Goal: Information Seeking & Learning: Learn about a topic

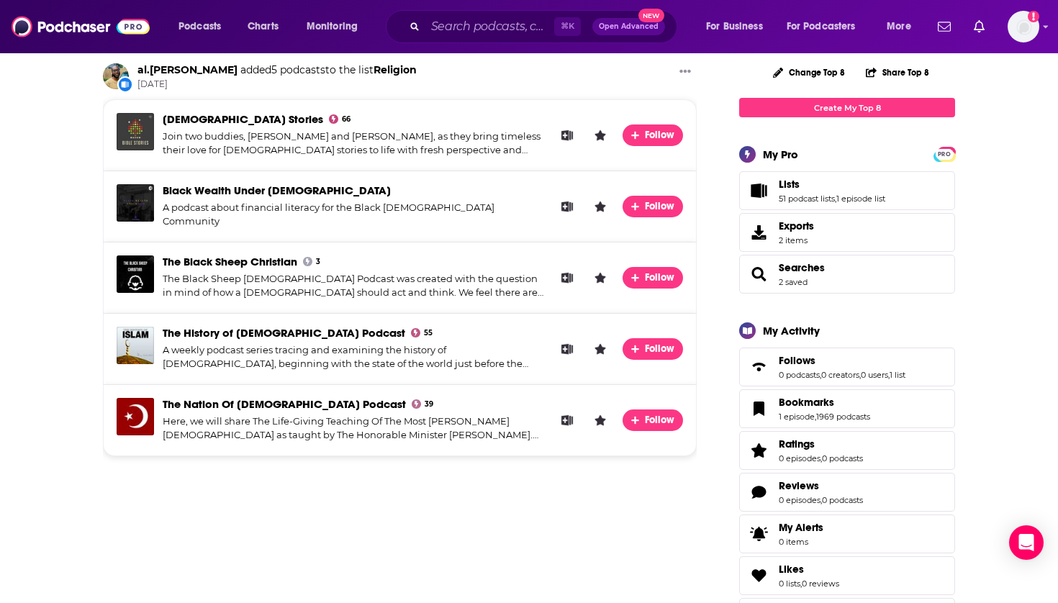
scroll to position [171, 0]
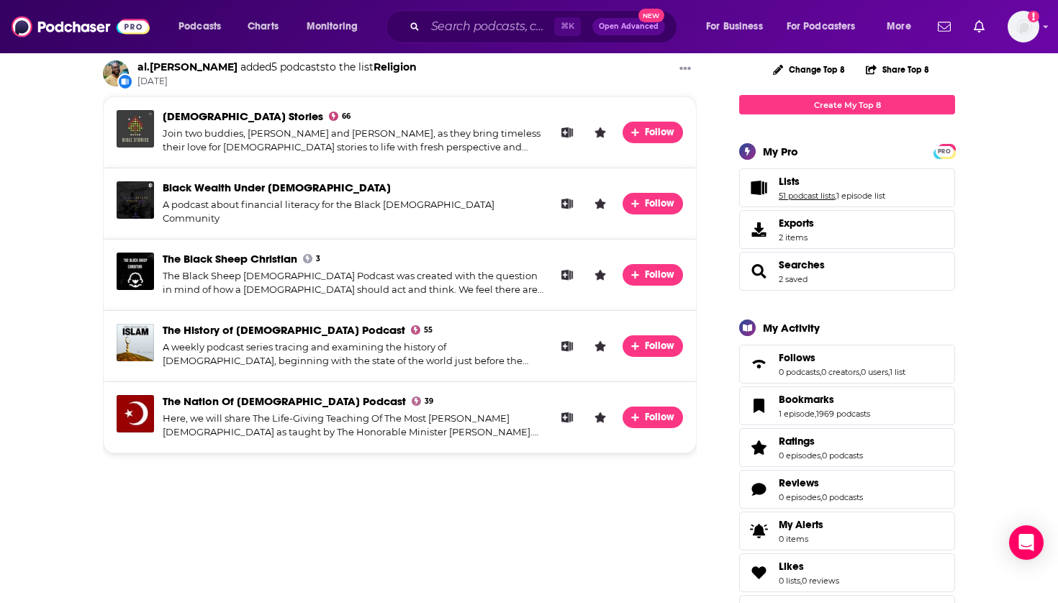
click at [790, 197] on link "51 podcast lists" at bounding box center [807, 196] width 56 height 10
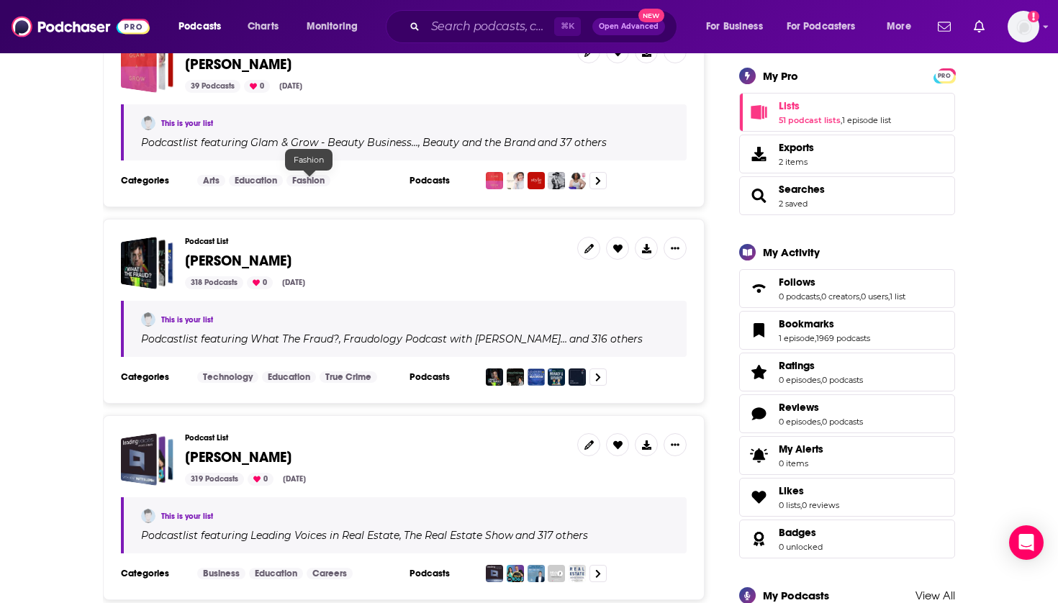
scroll to position [263, 0]
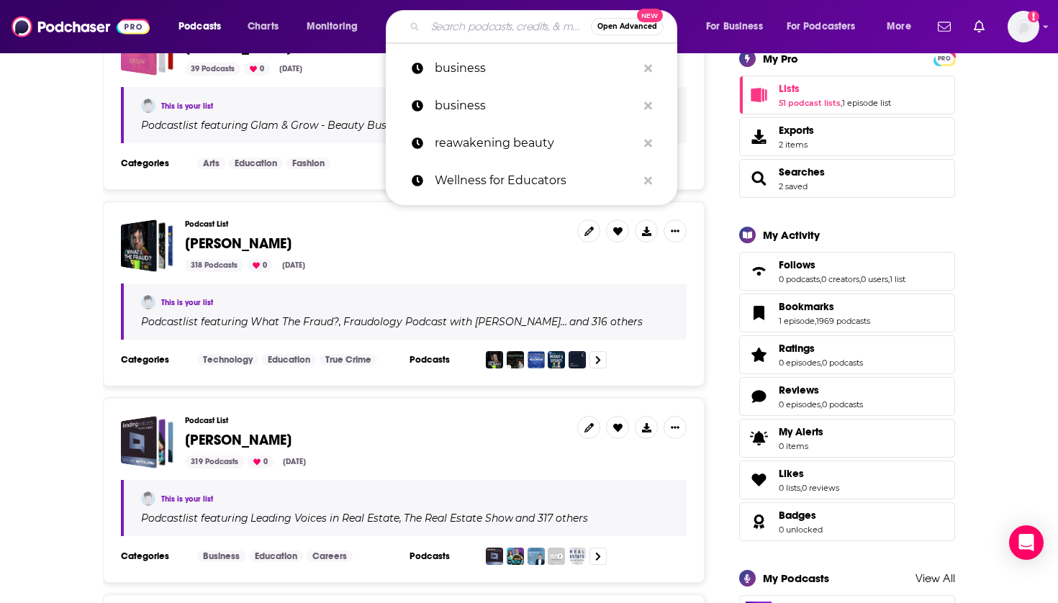
click at [464, 21] on input "Search podcasts, credits, & more..." at bounding box center [508, 26] width 166 height 23
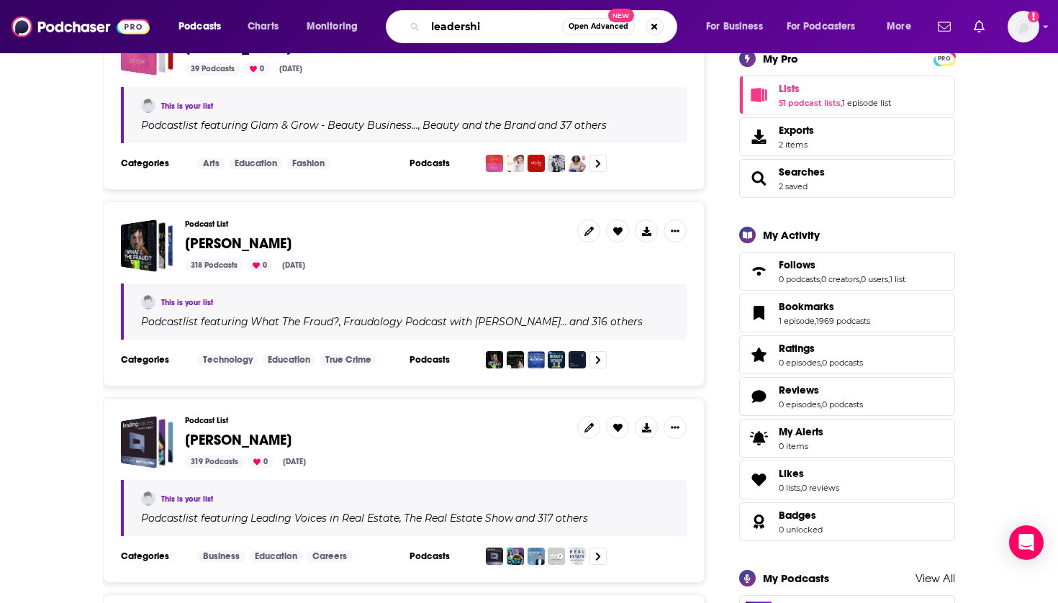
type input "leadership"
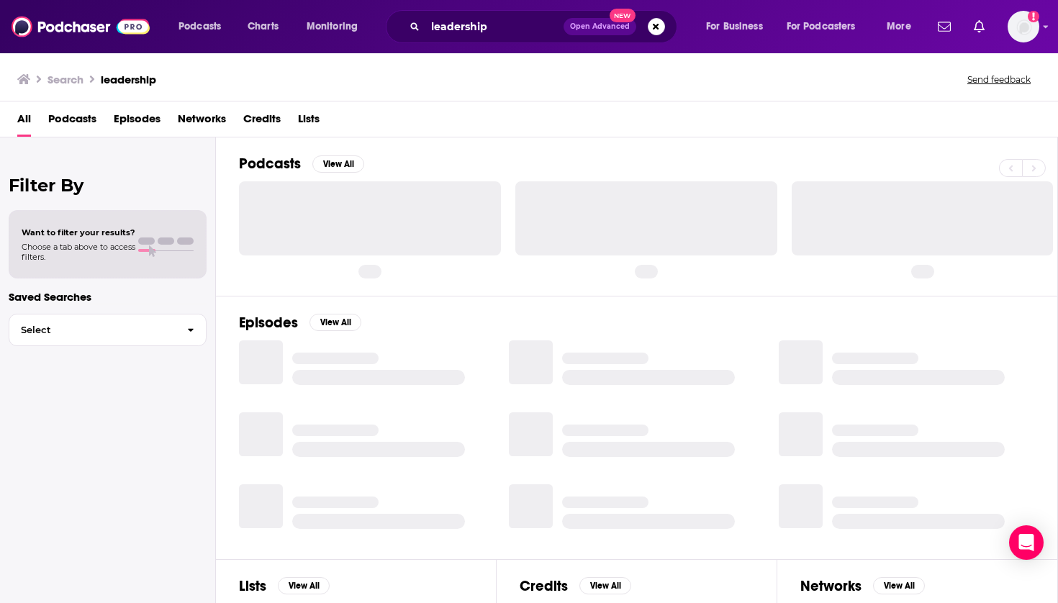
click at [78, 125] on span "Podcasts" at bounding box center [72, 122] width 48 height 30
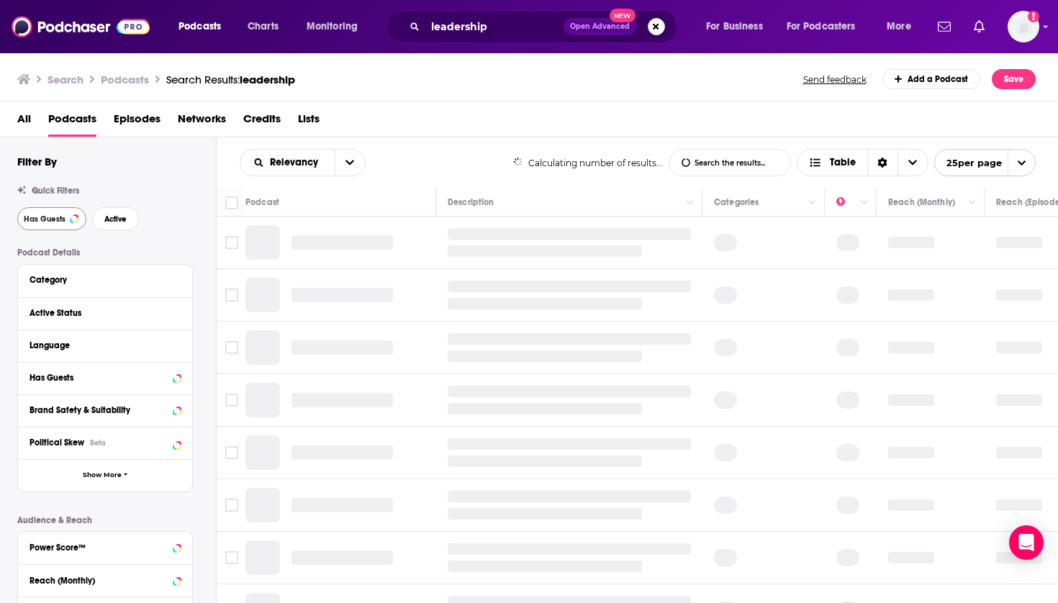
click at [53, 222] on span "Has Guests" at bounding box center [45, 219] width 42 height 8
click at [109, 220] on span "Active" at bounding box center [115, 219] width 22 height 8
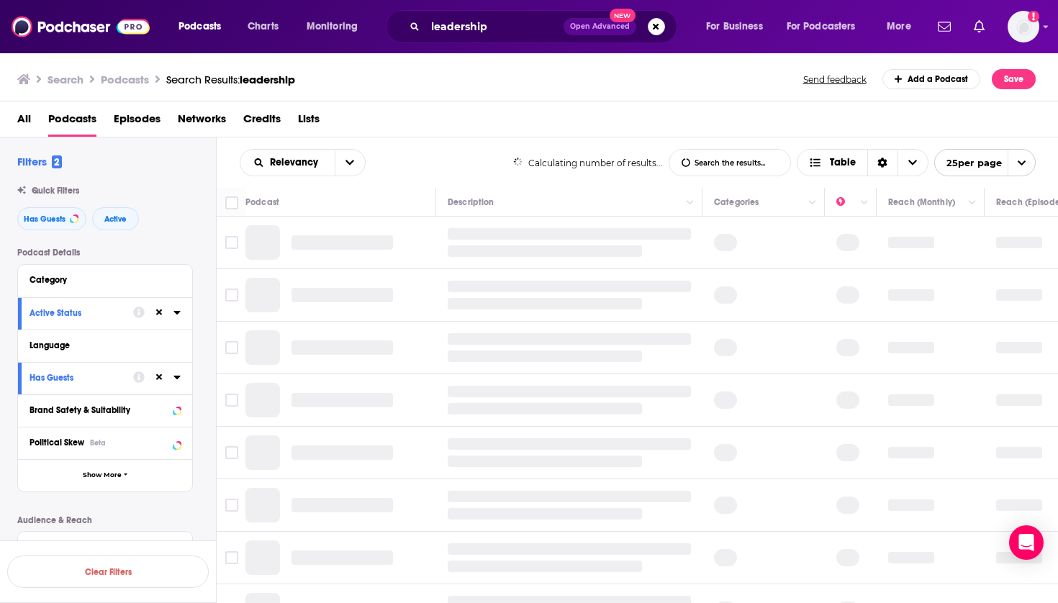
click at [107, 286] on button "Category" at bounding box center [105, 280] width 151 height 18
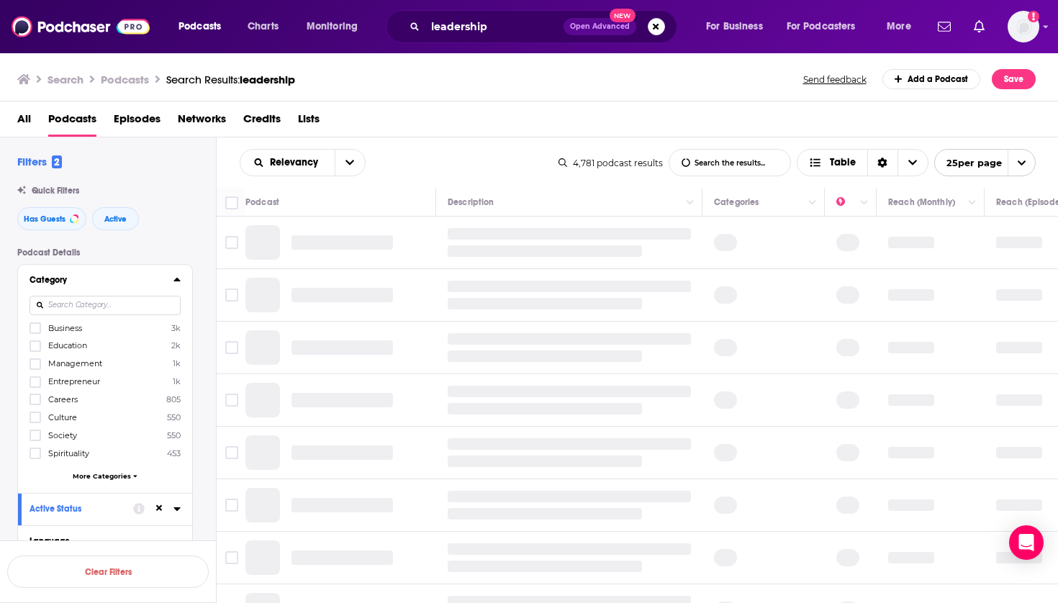
click at [101, 394] on label "Careers 805" at bounding box center [105, 400] width 151 height 12
click at [35, 404] on input "multiSelectOption-careers-4" at bounding box center [35, 404] width 0 height 0
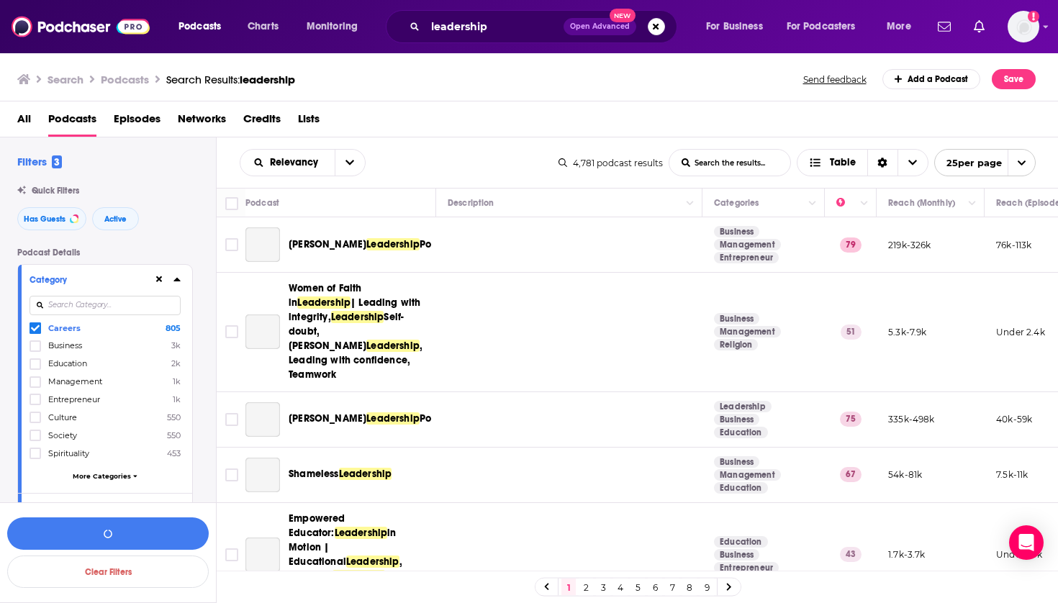
click at [62, 329] on span "Careers" at bounding box center [64, 328] width 32 height 10
click at [35, 331] on input "multiSelectOption-careers-0" at bounding box center [35, 331] width 0 height 0
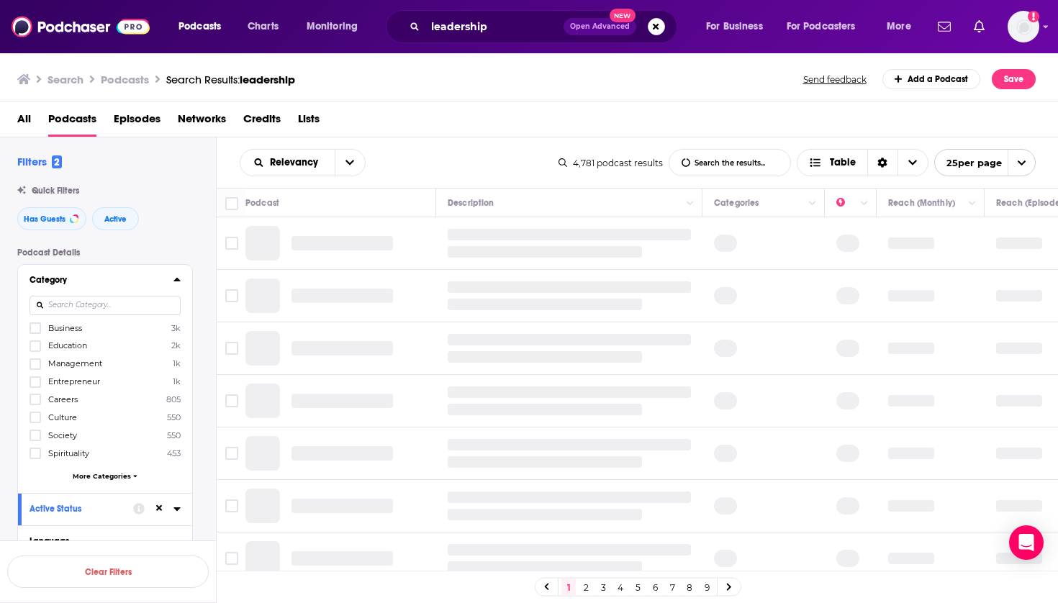
click at [65, 327] on span "Business" at bounding box center [65, 328] width 34 height 10
click at [35, 332] on input "multiSelectOption-business-0" at bounding box center [35, 332] width 0 height 0
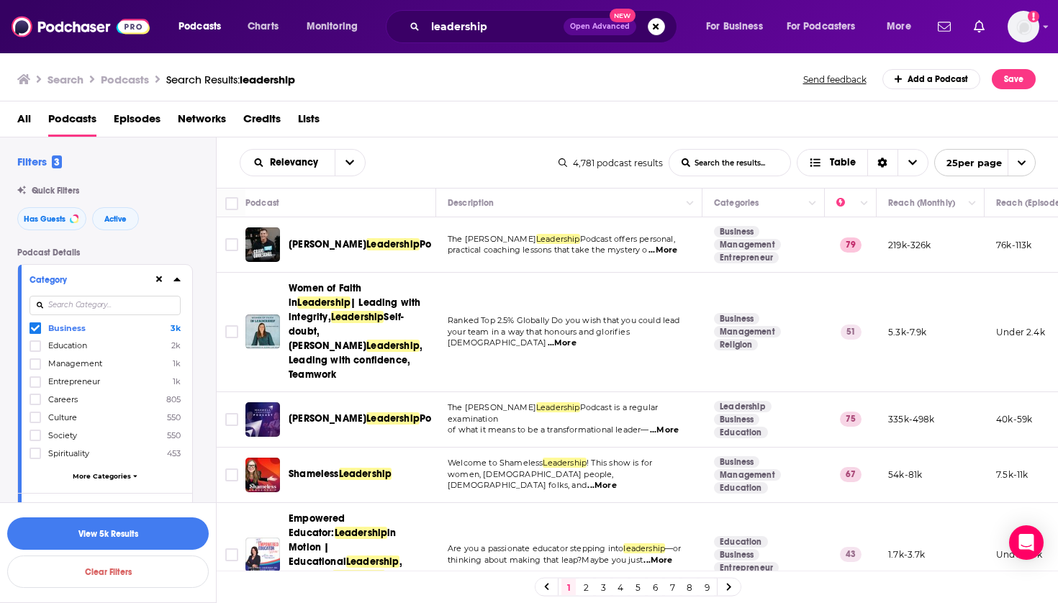
click at [80, 381] on span "Entrepreneur" at bounding box center [74, 381] width 52 height 10
click at [35, 386] on input "multiSelectOption-entrepreneur-3" at bounding box center [35, 386] width 0 height 0
click at [69, 379] on span "Management" at bounding box center [75, 381] width 54 height 10
click at [35, 386] on input "multiSelectOption-management-3" at bounding box center [35, 386] width 0 height 0
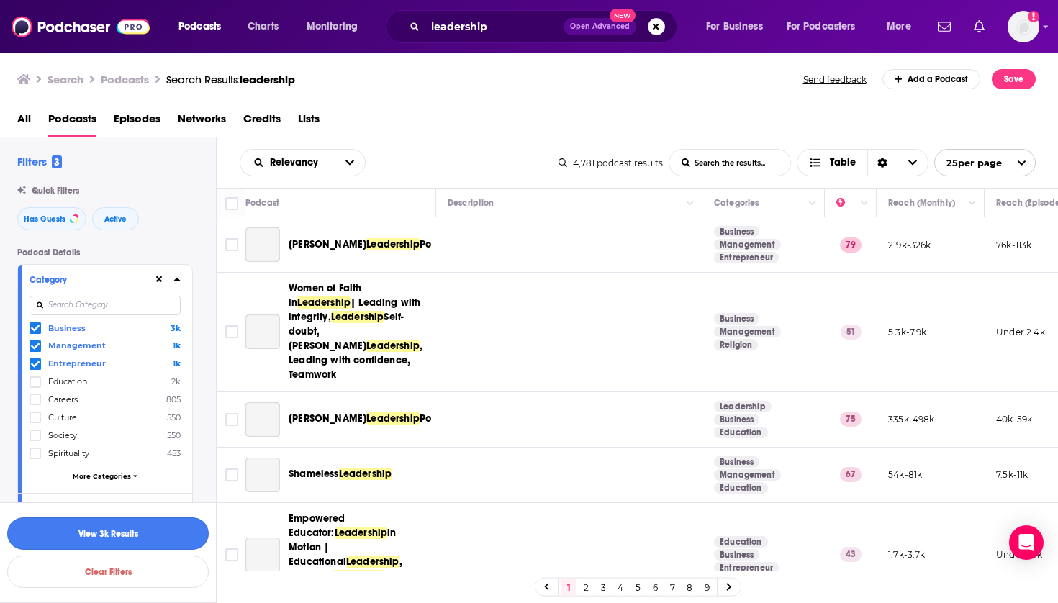
click at [114, 527] on button "View 3k Results" at bounding box center [107, 533] width 201 height 32
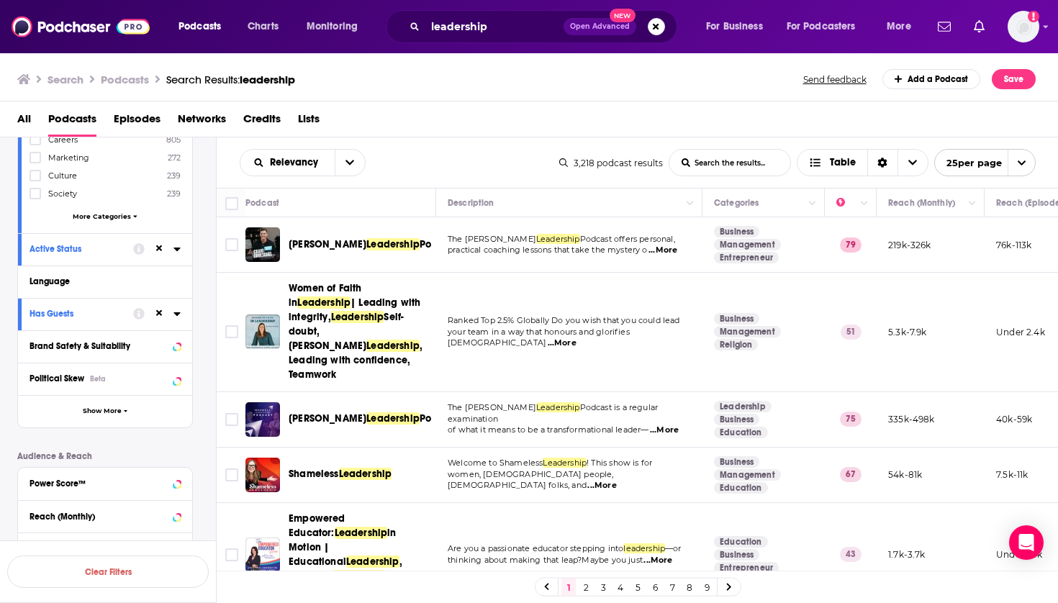
scroll to position [287, 0]
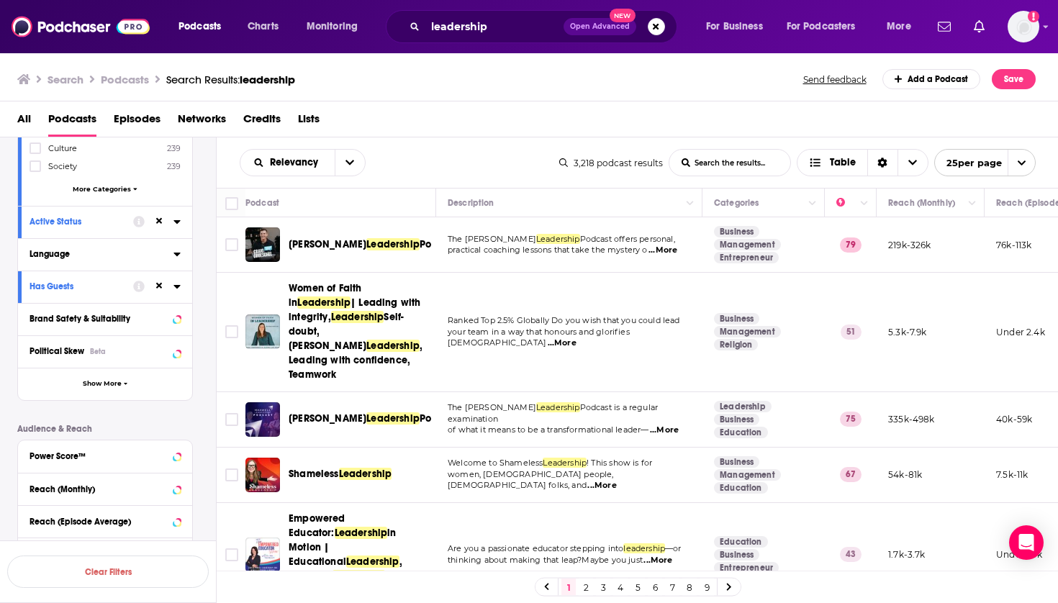
click at [174, 253] on icon at bounding box center [176, 254] width 7 height 12
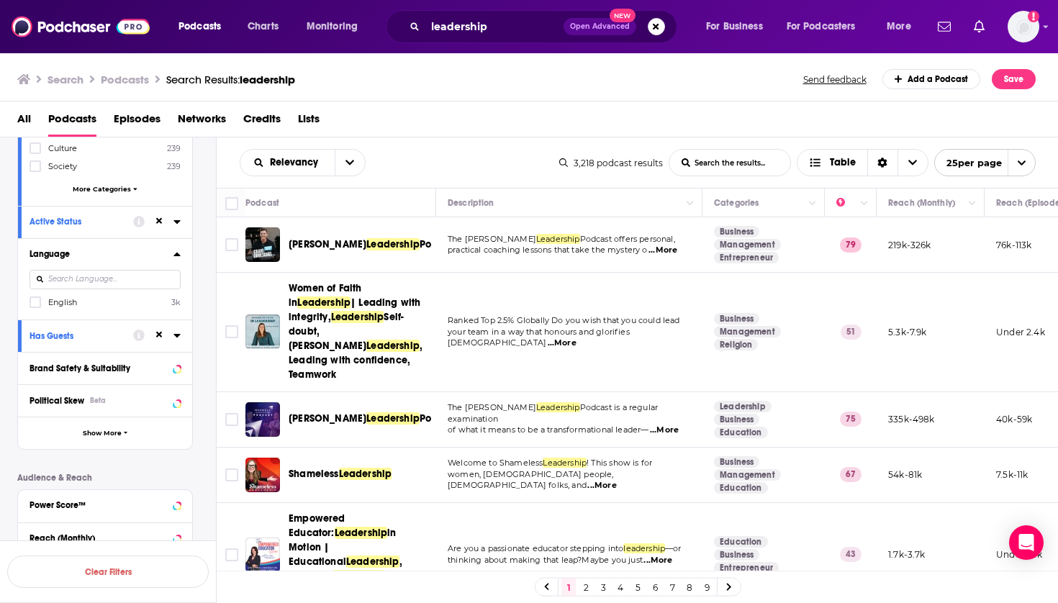
click at [67, 302] on span "English" at bounding box center [62, 302] width 29 height 10
click at [35, 307] on input "multiSelectOption-en-0" at bounding box center [35, 307] width 0 height 0
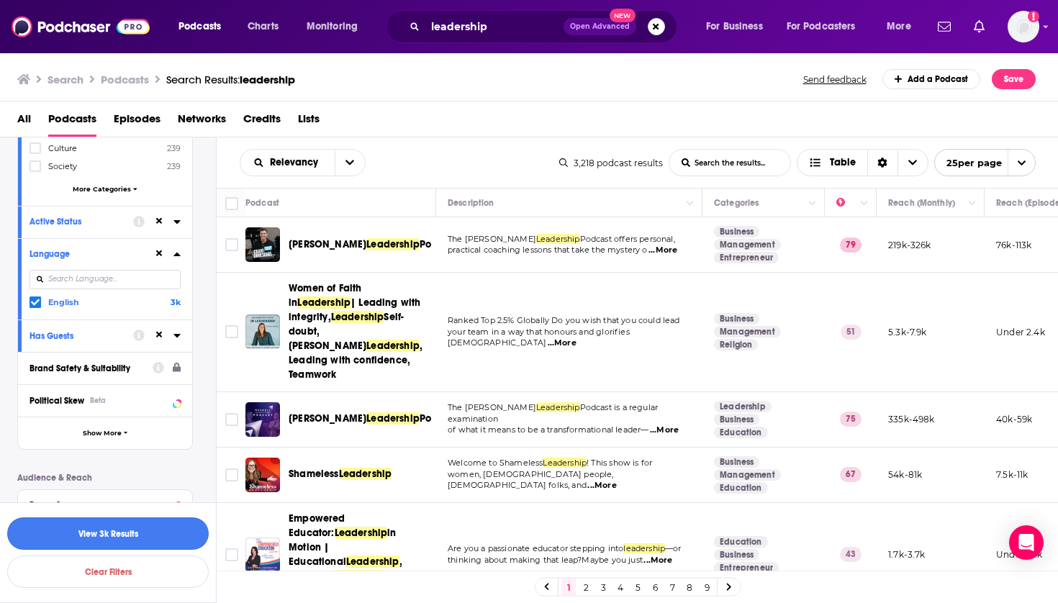
click at [126, 530] on button "View 3k Results" at bounding box center [107, 533] width 201 height 32
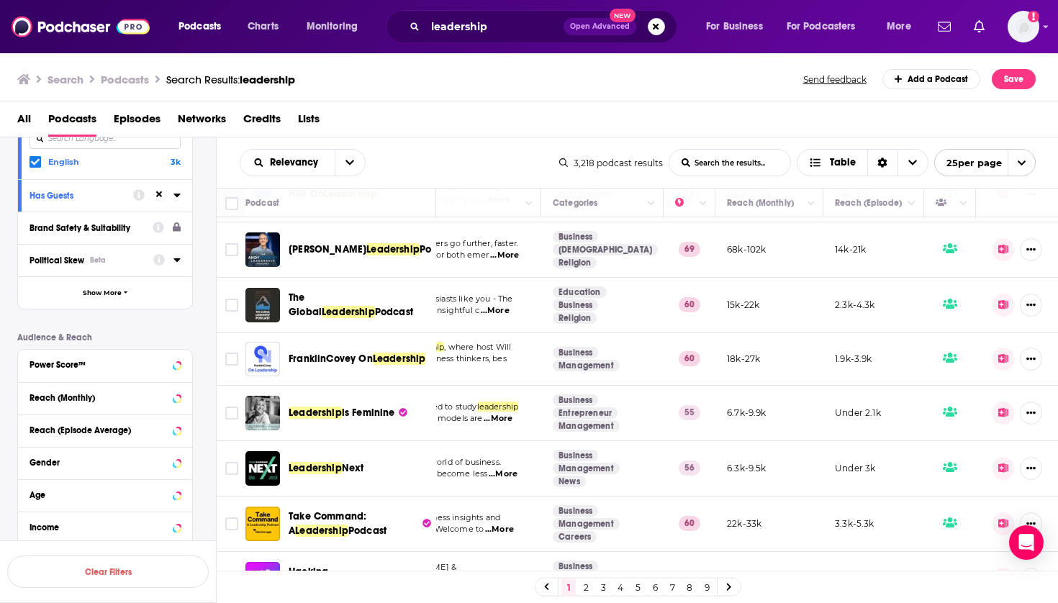
scroll to position [477, 0]
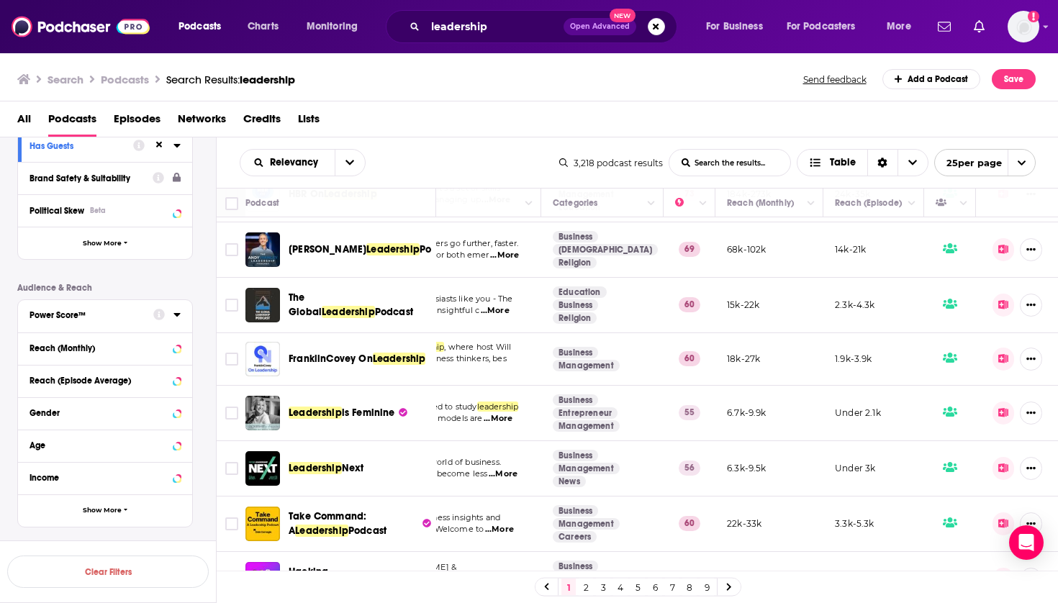
click at [121, 309] on button "Power Score™" at bounding box center [92, 315] width 124 height 18
click at [49, 337] on span "0" at bounding box center [50, 337] width 5 height 10
click at [35, 341] on input "multiSelectOption--1-0" at bounding box center [35, 341] width 0 height 0
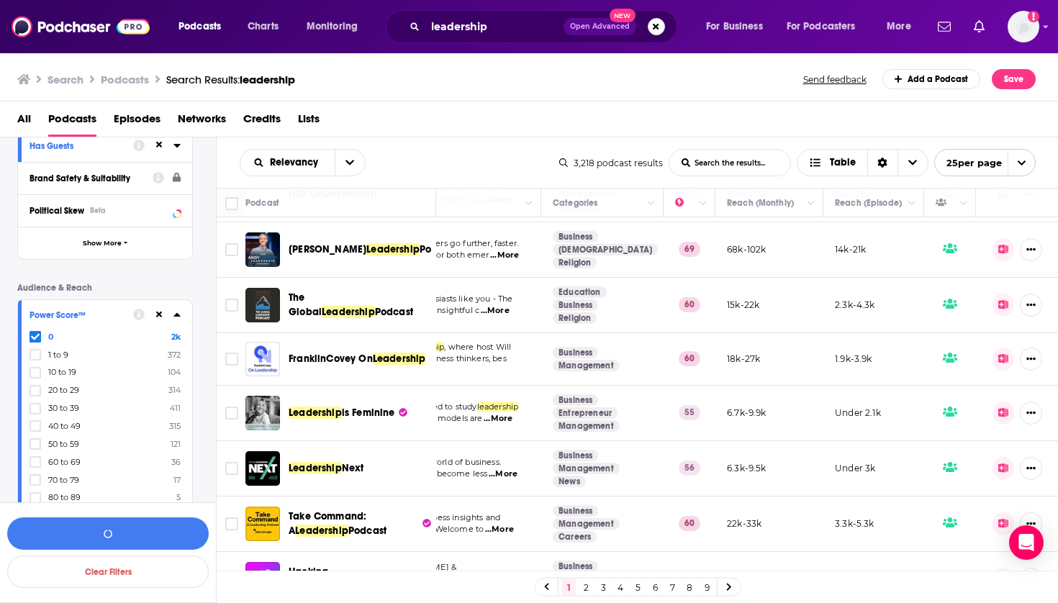
click at [50, 357] on span "1 to 9" at bounding box center [58, 355] width 20 height 10
click at [35, 359] on input "multiSelectOption-0-1" at bounding box center [35, 359] width 0 height 0
click at [104, 532] on button "View 2k Results" at bounding box center [107, 533] width 201 height 32
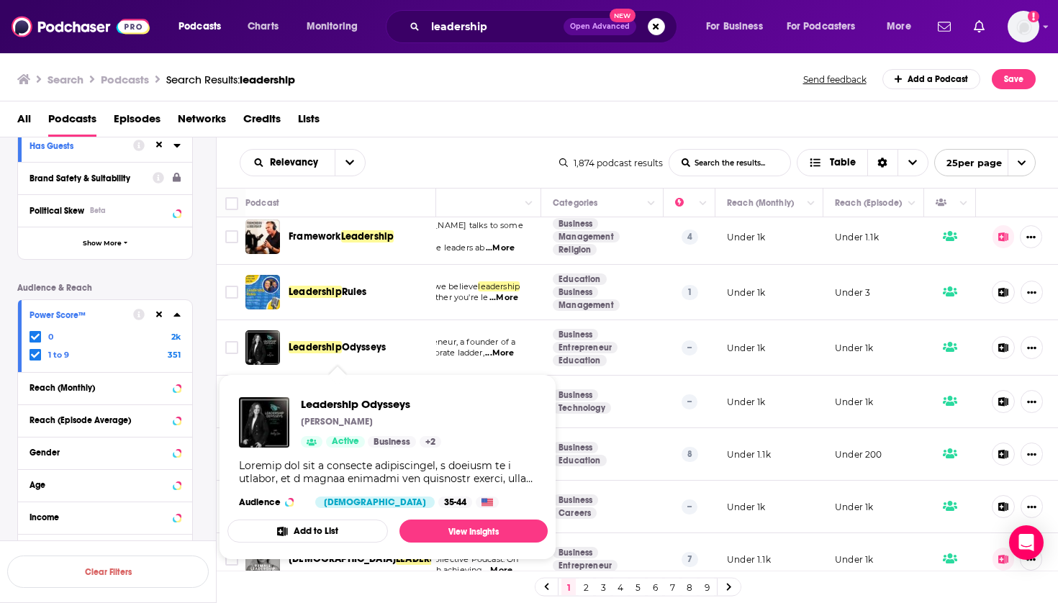
scroll to position [376, 160]
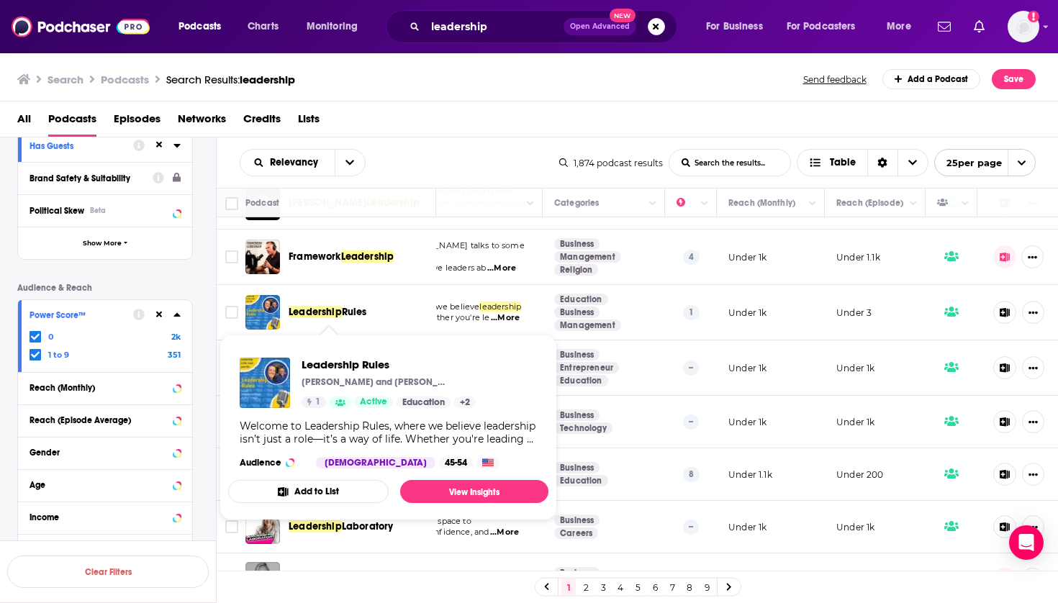
click at [343, 312] on span "Rules" at bounding box center [354, 312] width 25 height 12
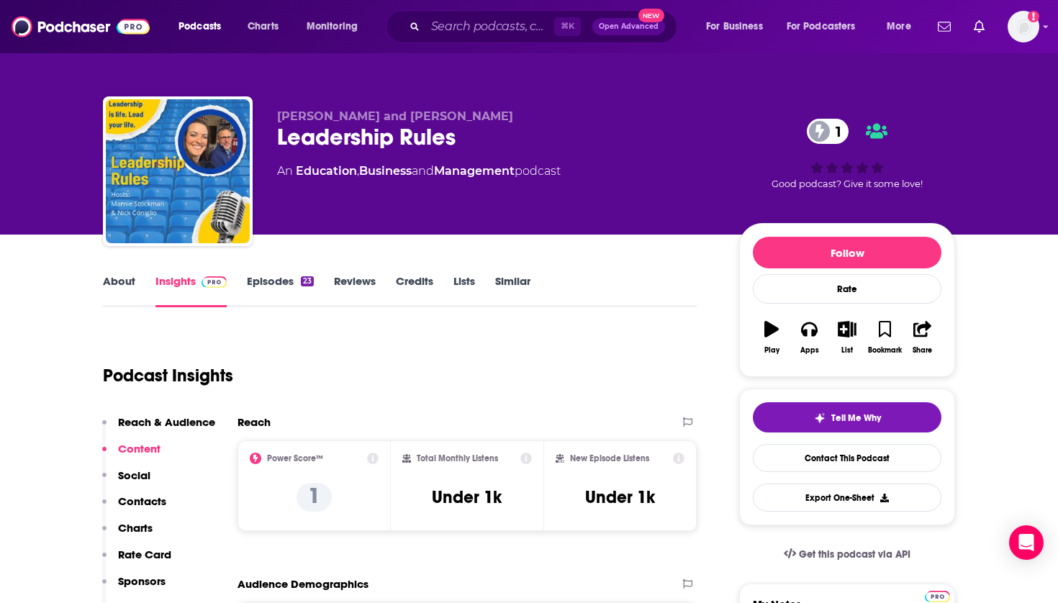
click at [846, 336] on icon "button" at bounding box center [847, 329] width 18 height 16
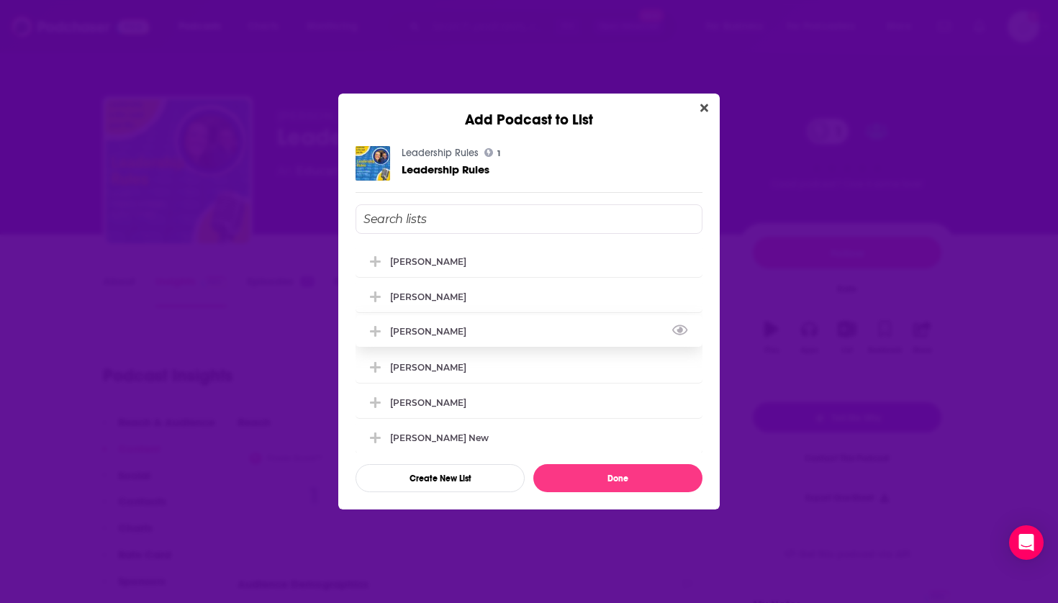
click at [437, 345] on div "[PERSON_NAME]" at bounding box center [528, 331] width 347 height 32
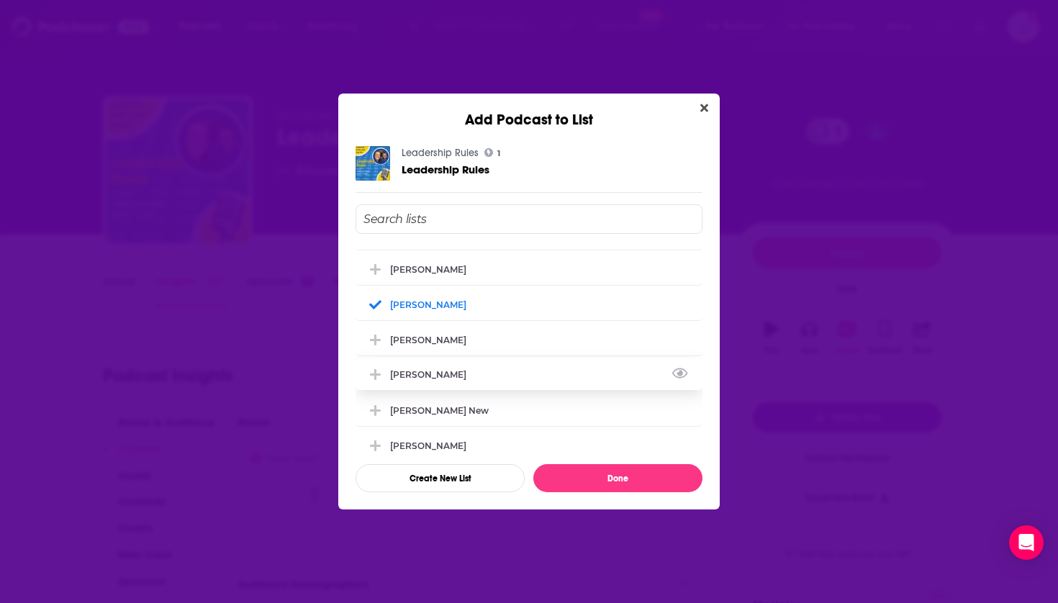
scroll to position [27, 0]
click at [395, 274] on div "[PERSON_NAME]" at bounding box center [432, 268] width 85 height 11
click at [566, 470] on button "Done" at bounding box center [617, 478] width 169 height 28
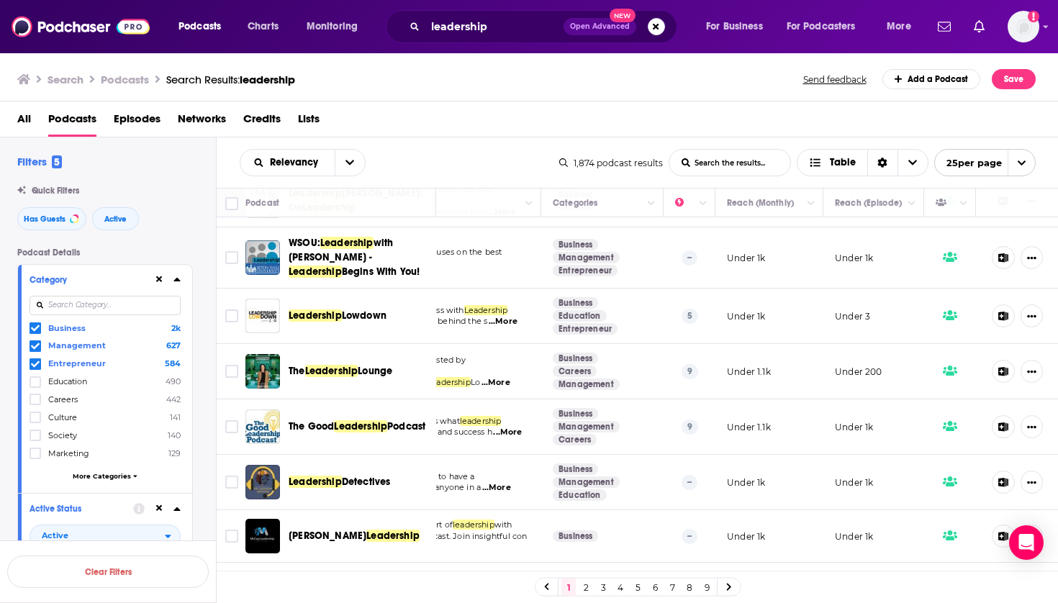
scroll to position [42, 161]
click at [361, 314] on span "Lowdown" at bounding box center [364, 315] width 45 height 12
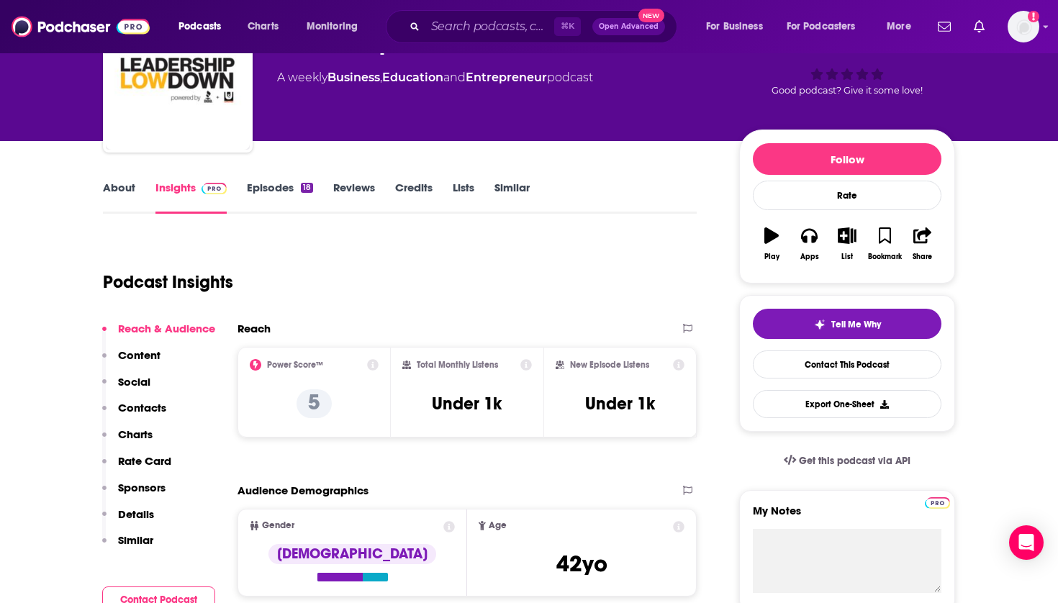
scroll to position [24, 0]
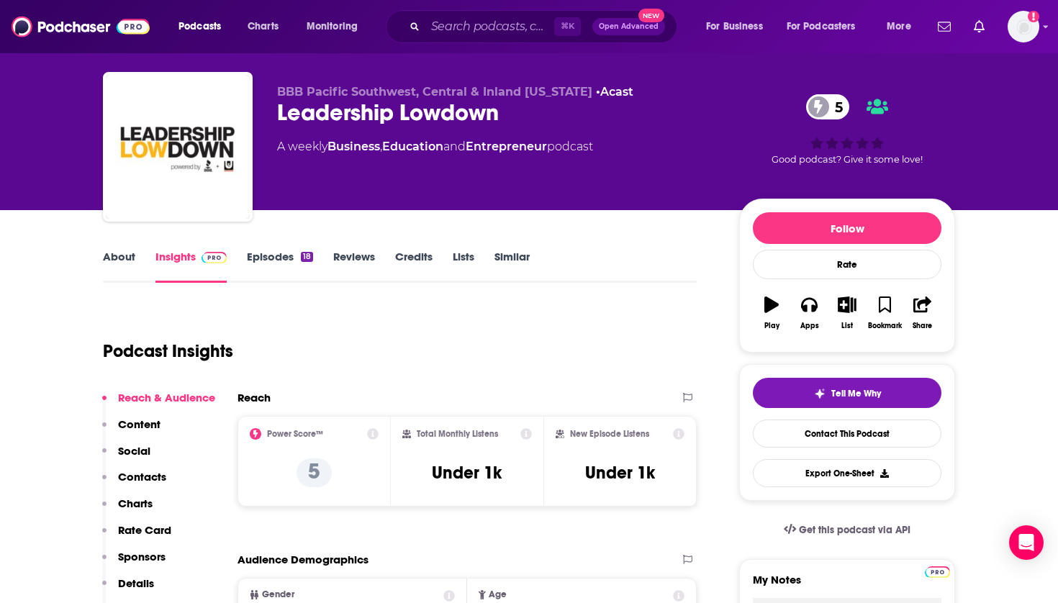
click at [844, 304] on icon "button" at bounding box center [847, 304] width 18 height 16
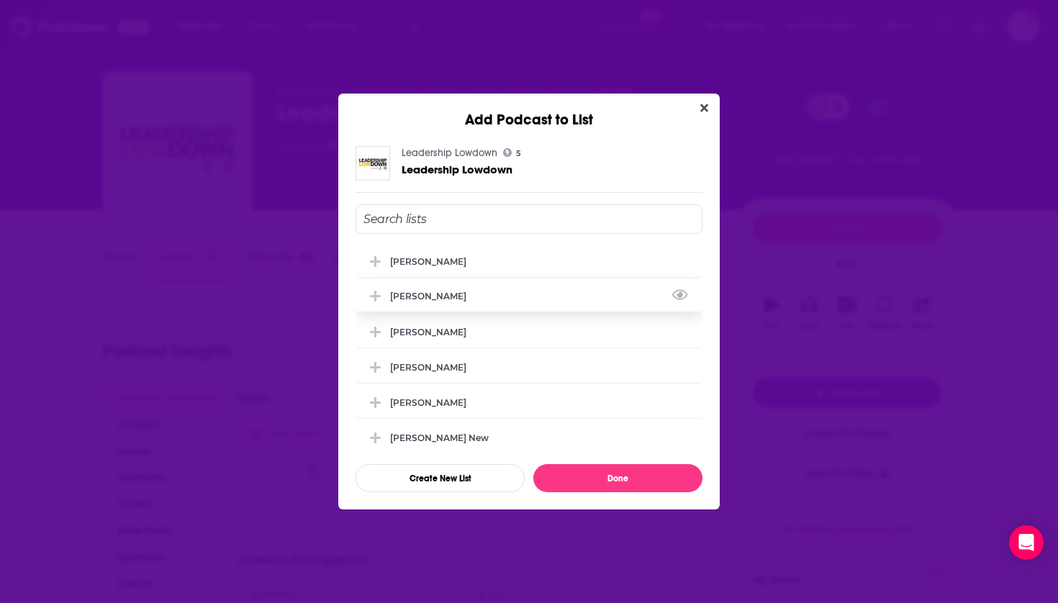
click at [448, 299] on div "[PERSON_NAME]" at bounding box center [432, 296] width 85 height 11
click at [443, 335] on div "[PERSON_NAME]" at bounding box center [432, 331] width 85 height 11
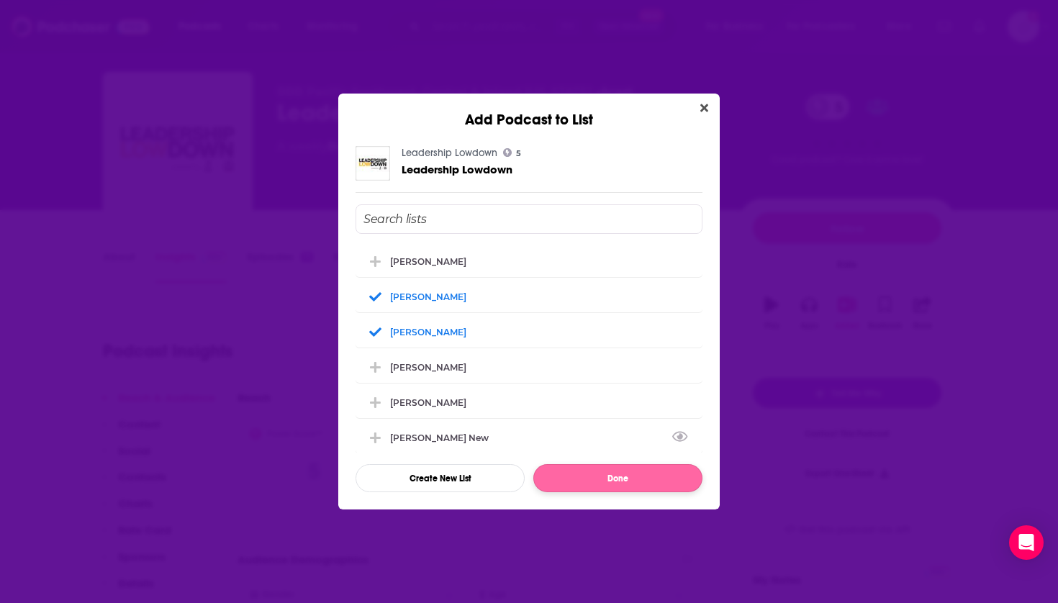
click at [563, 480] on button "Done" at bounding box center [617, 478] width 169 height 28
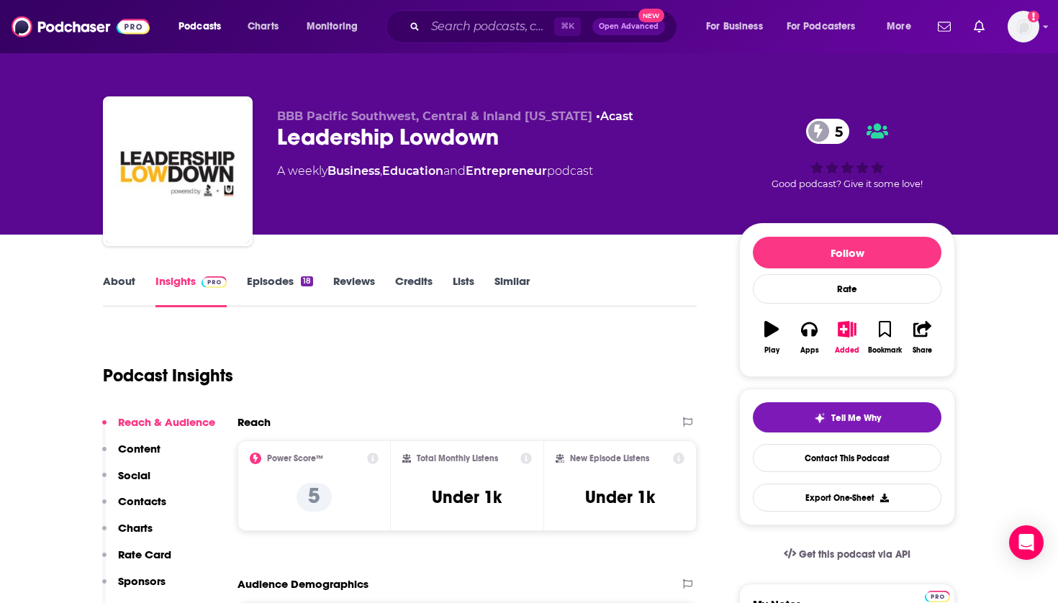
scroll to position [24, 0]
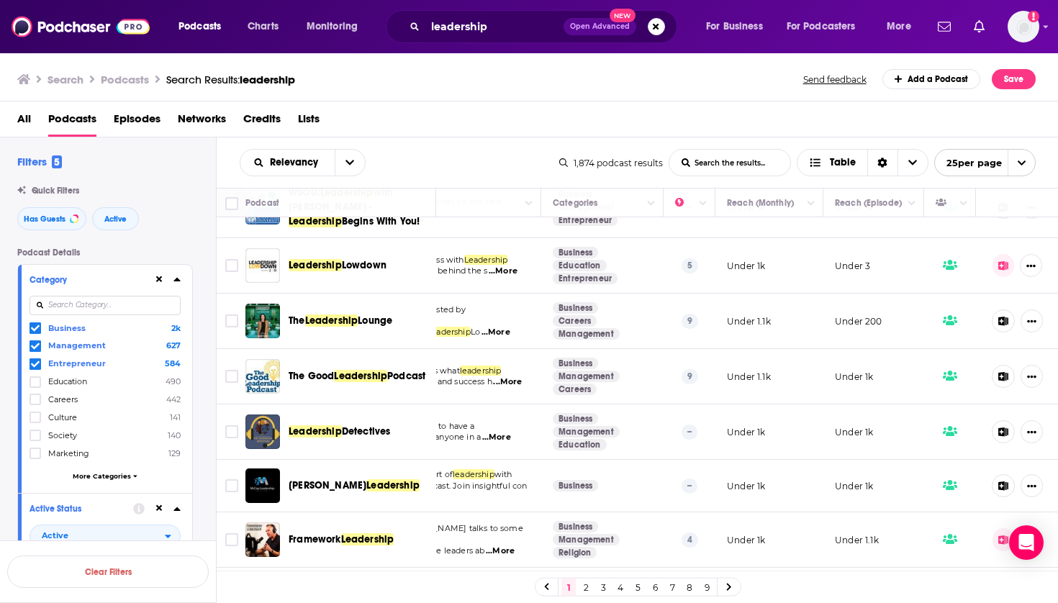
scroll to position [93, 161]
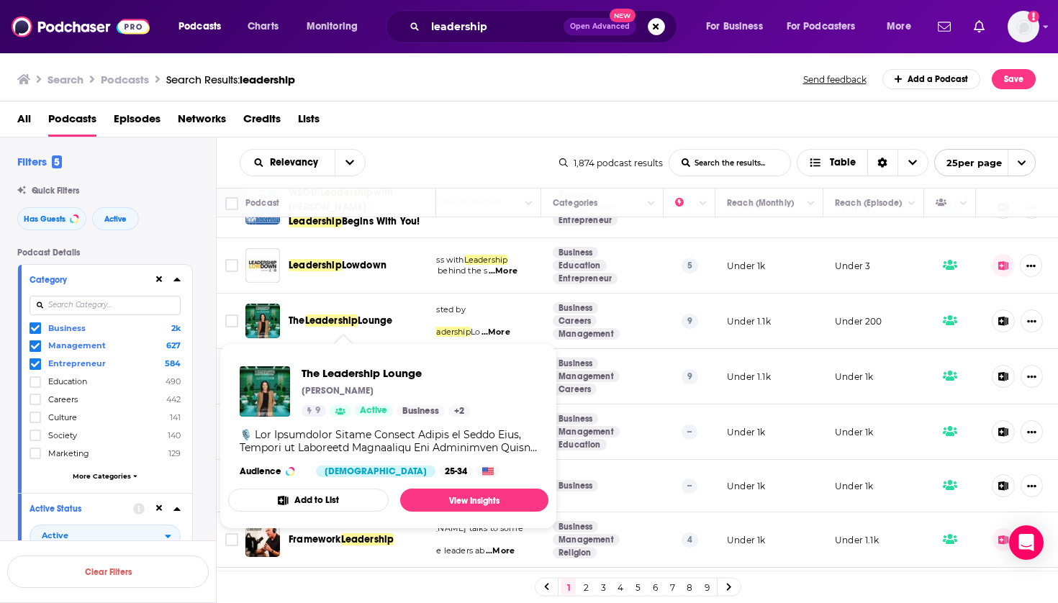
click at [339, 321] on span "Leadership" at bounding box center [331, 320] width 53 height 12
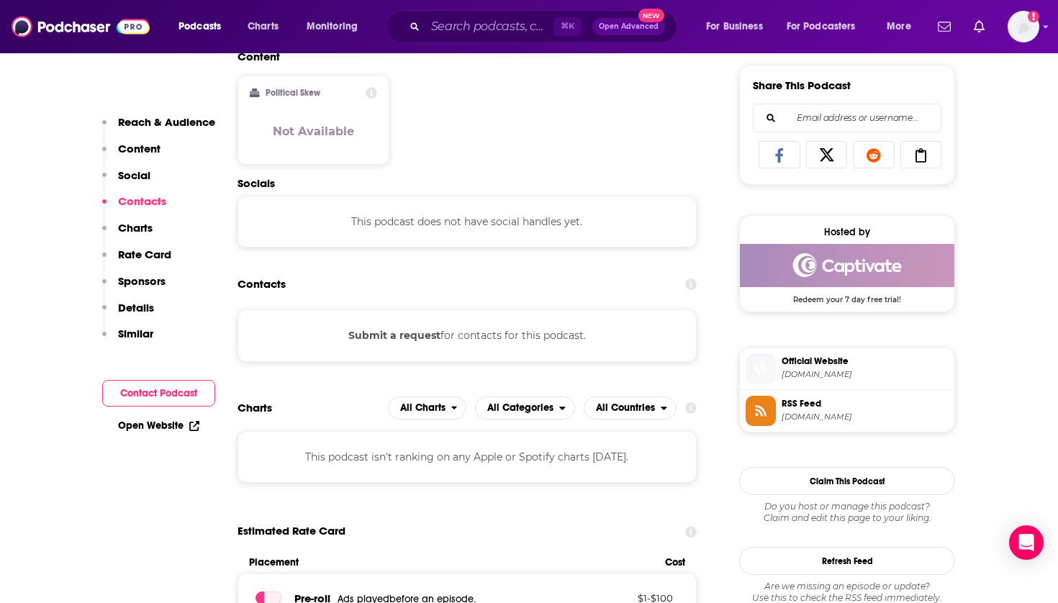
scroll to position [892, 0]
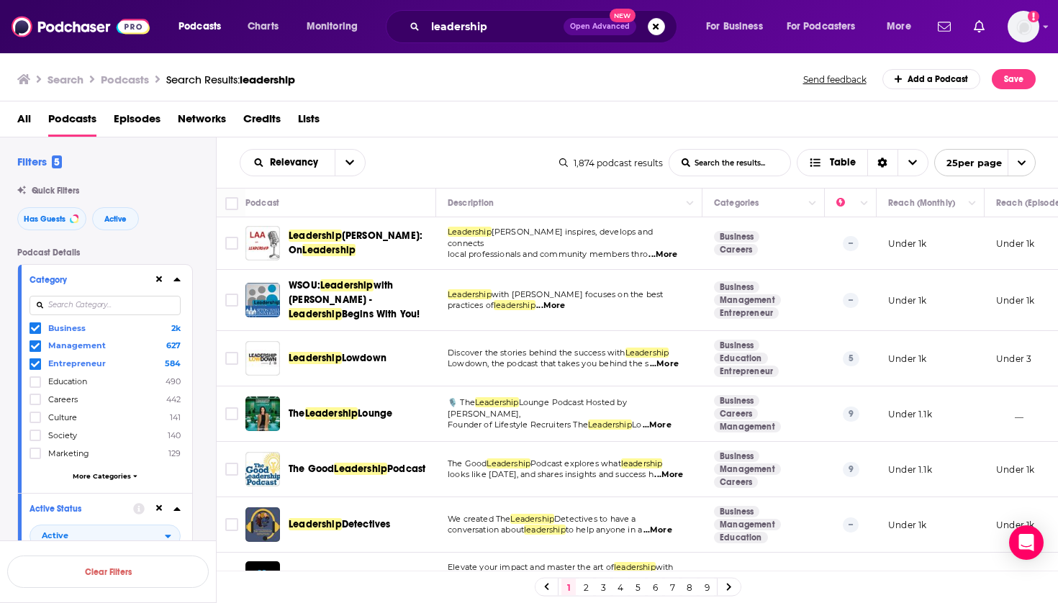
scroll to position [113, 0]
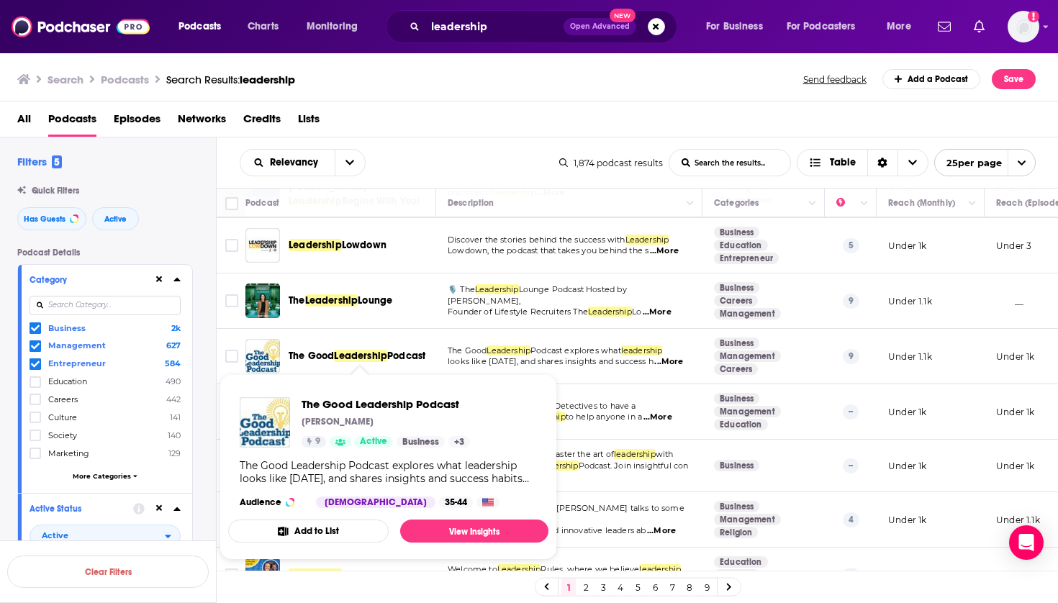
click at [341, 353] on span "Leadership" at bounding box center [360, 356] width 53 height 12
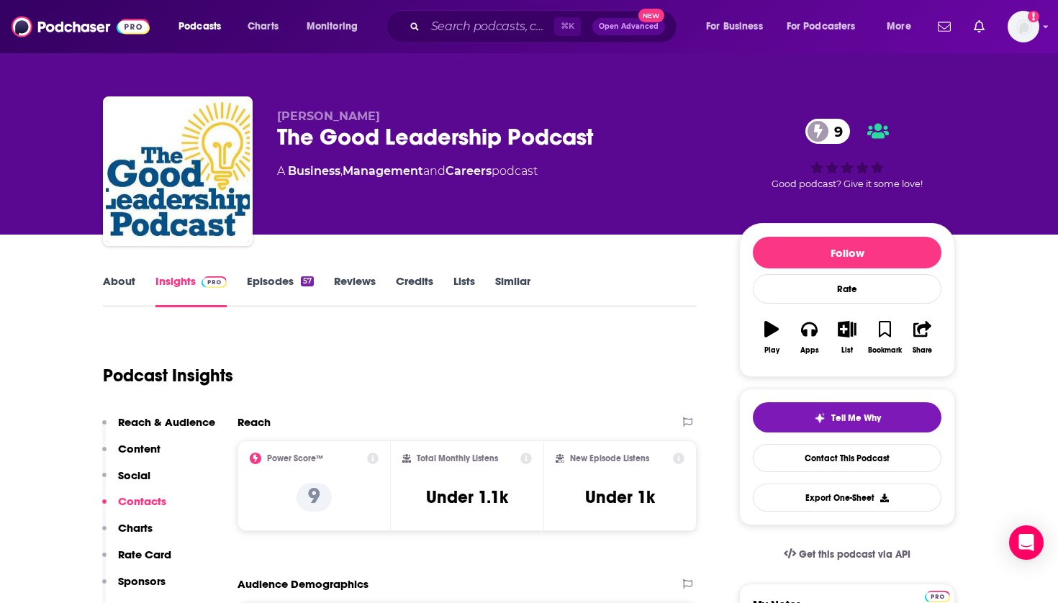
click at [848, 330] on icon "button" at bounding box center [847, 329] width 18 height 16
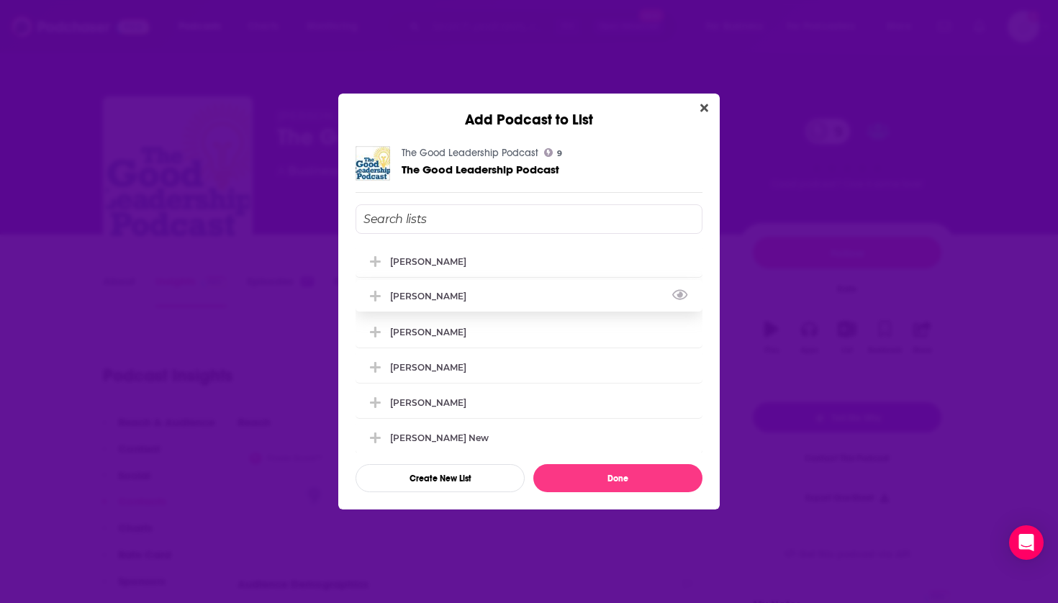
click at [443, 294] on div "[PERSON_NAME]" at bounding box center [528, 296] width 347 height 32
click at [434, 337] on div "[PERSON_NAME]" at bounding box center [432, 331] width 85 height 11
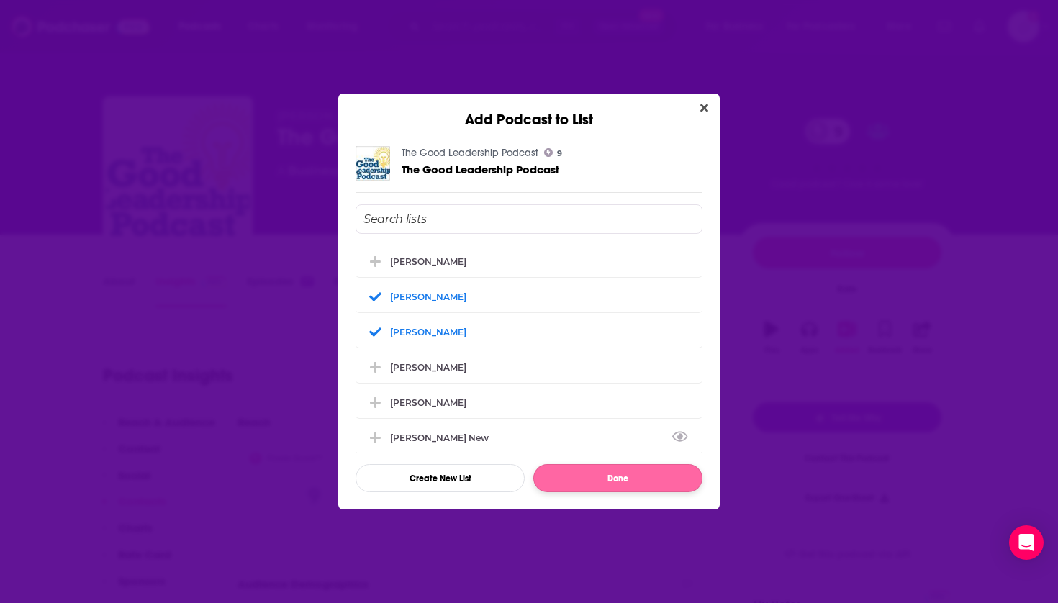
click at [611, 471] on button "Done" at bounding box center [617, 478] width 169 height 28
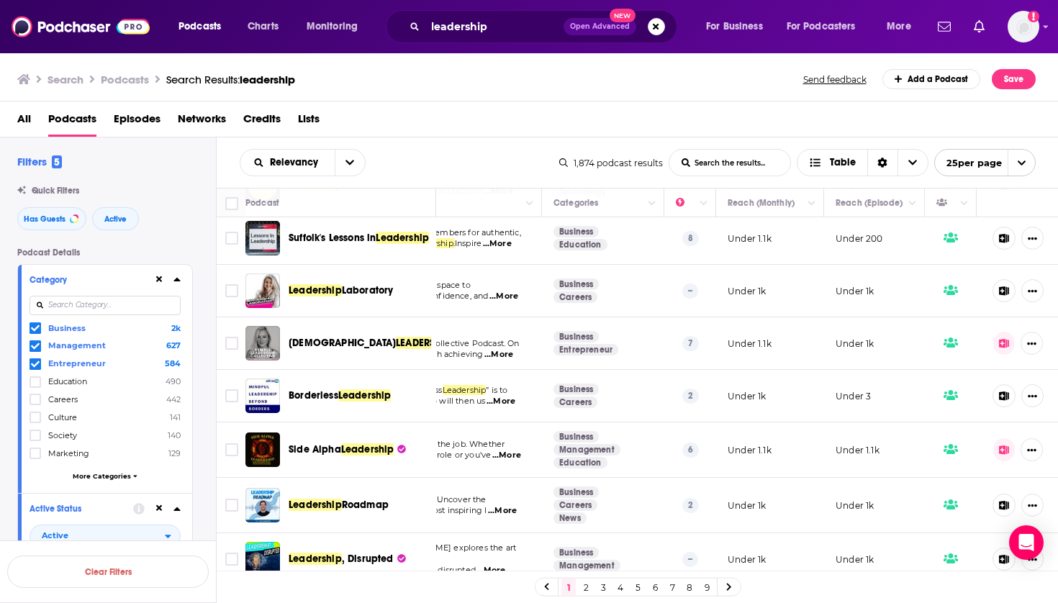
scroll to position [610, 160]
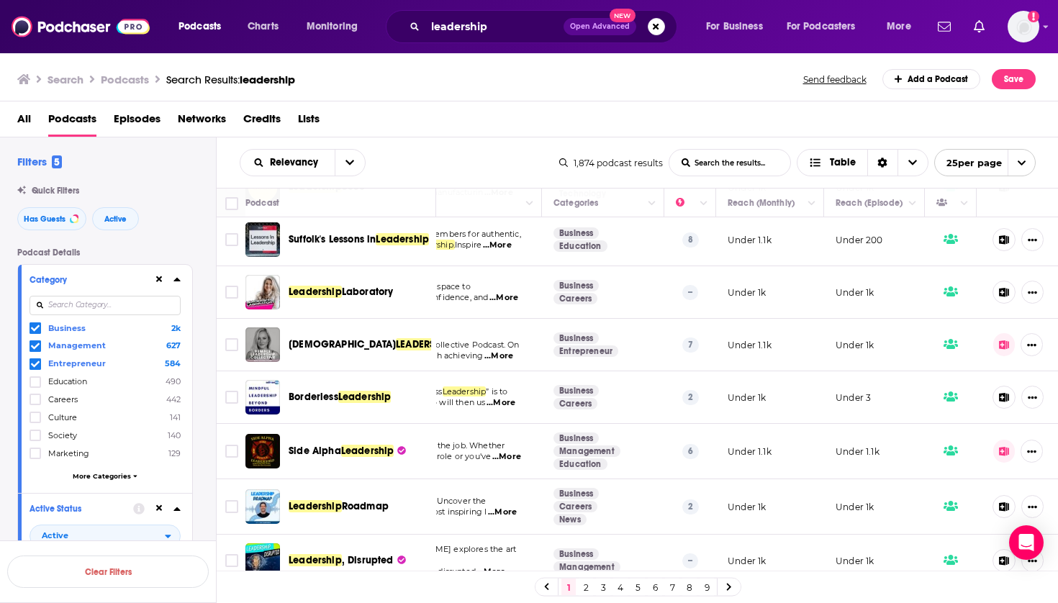
click at [366, 400] on div "Podcasts Charts Monitoring leadership Open Advanced New For Business For Podcas…" at bounding box center [529, 301] width 1058 height 603
click at [341, 393] on span "Leadership" at bounding box center [364, 397] width 53 height 12
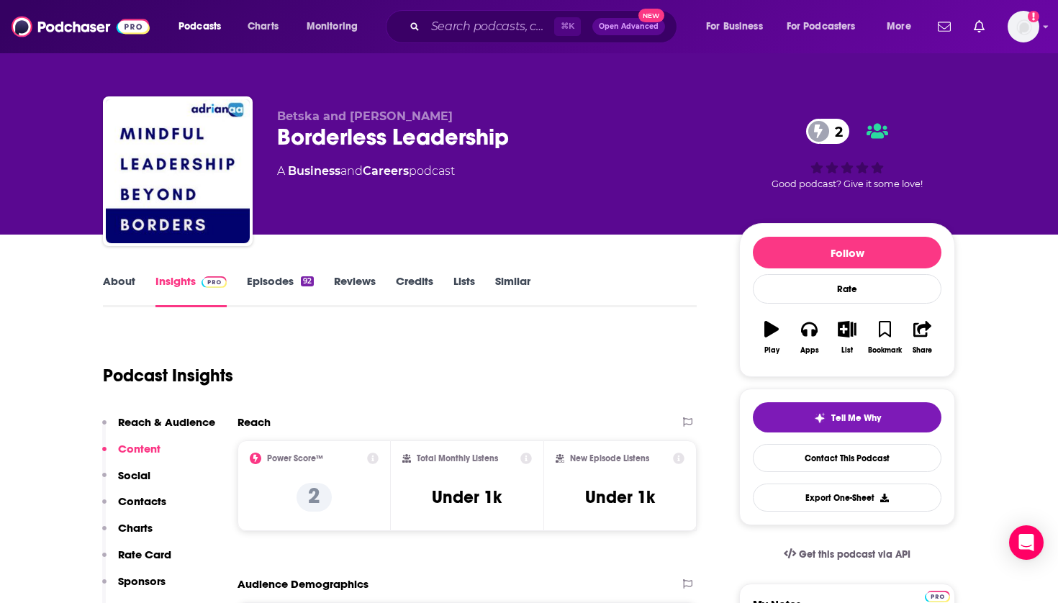
click at [848, 329] on icon "button" at bounding box center [847, 329] width 18 height 16
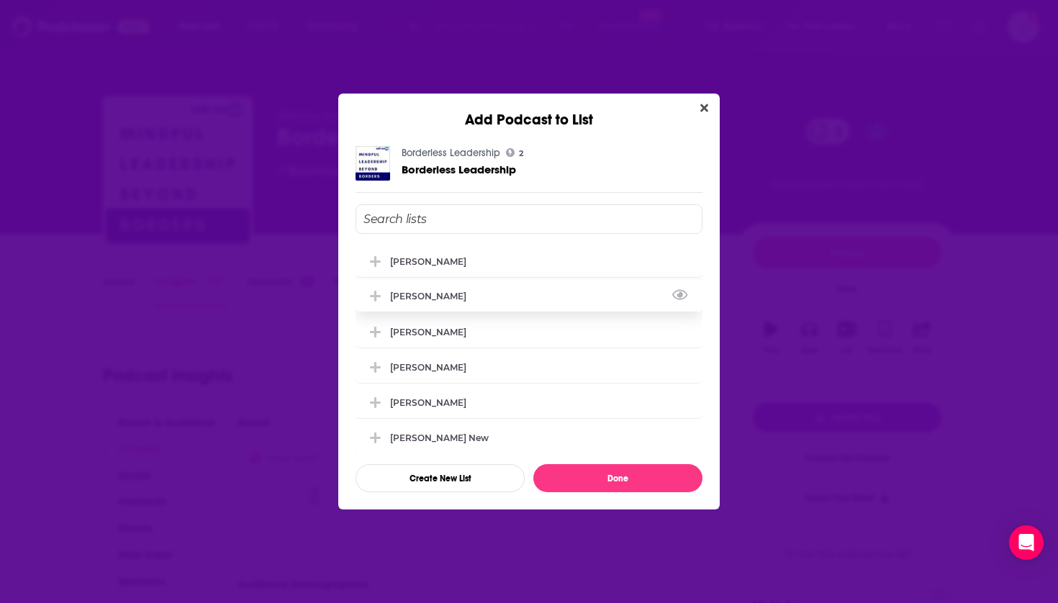
click at [440, 310] on div "[PERSON_NAME]" at bounding box center [528, 296] width 347 height 32
click at [435, 334] on div "[PERSON_NAME]" at bounding box center [432, 331] width 85 height 11
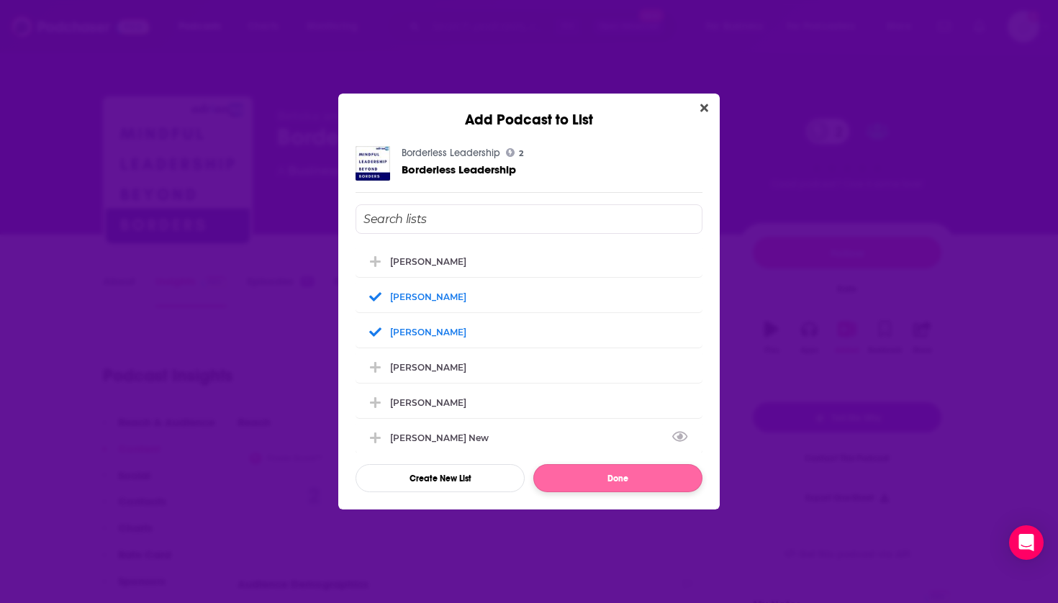
click at [579, 473] on button "Done" at bounding box center [617, 478] width 169 height 28
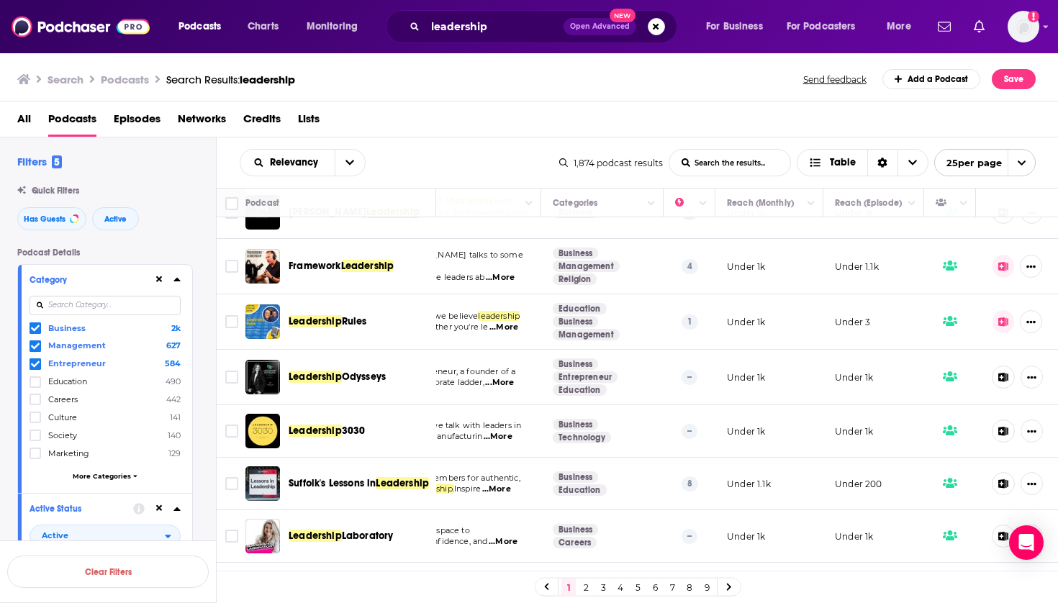
scroll to position [366, 161]
click at [366, 374] on div "Podcasts Charts Monitoring leadership Open Advanced New For Business For Podcas…" at bounding box center [529, 301] width 1058 height 603
click at [367, 375] on div "Podcasts Charts Monitoring leadership Open Advanced New For Business For Podcas…" at bounding box center [529, 301] width 1058 height 603
click at [373, 374] on div "Podcasts Charts Monitoring leadership Open Advanced New For Business For Podcas…" at bounding box center [529, 301] width 1058 height 603
click at [366, 376] on span "Odysseys" at bounding box center [364, 377] width 44 height 12
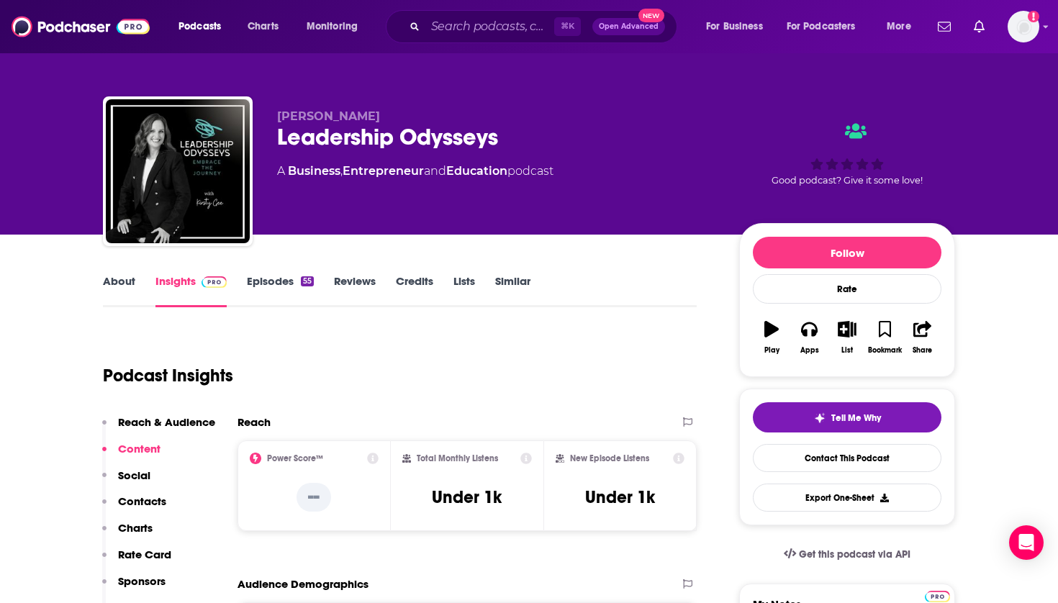
click at [850, 331] on icon "button" at bounding box center [847, 329] width 18 height 16
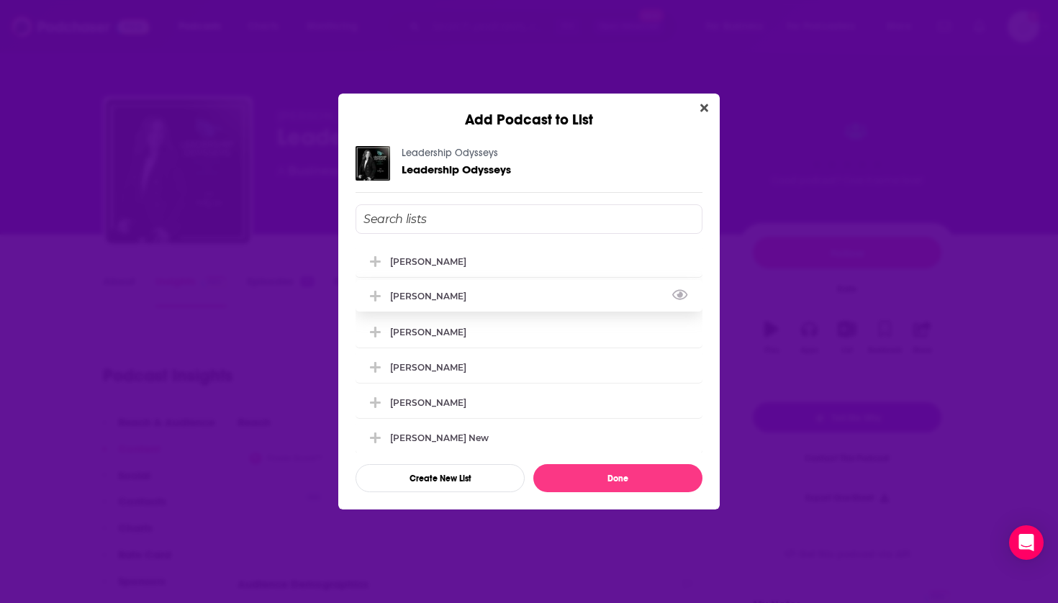
click at [404, 307] on div "[PERSON_NAME]" at bounding box center [528, 296] width 347 height 32
click at [404, 337] on div "[PERSON_NAME]" at bounding box center [432, 331] width 85 height 11
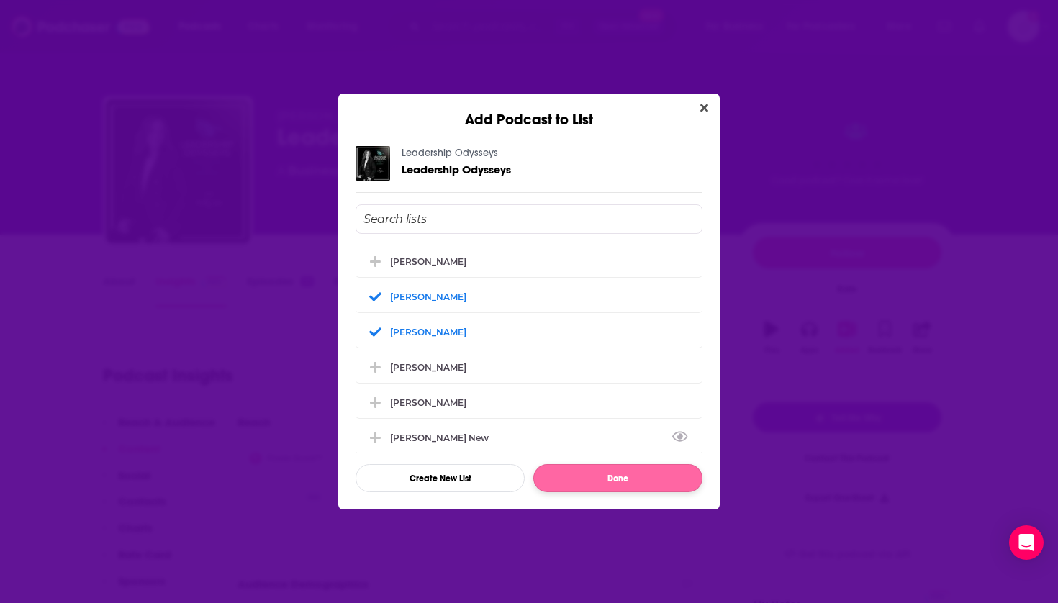
click at [584, 481] on button "Done" at bounding box center [617, 478] width 169 height 28
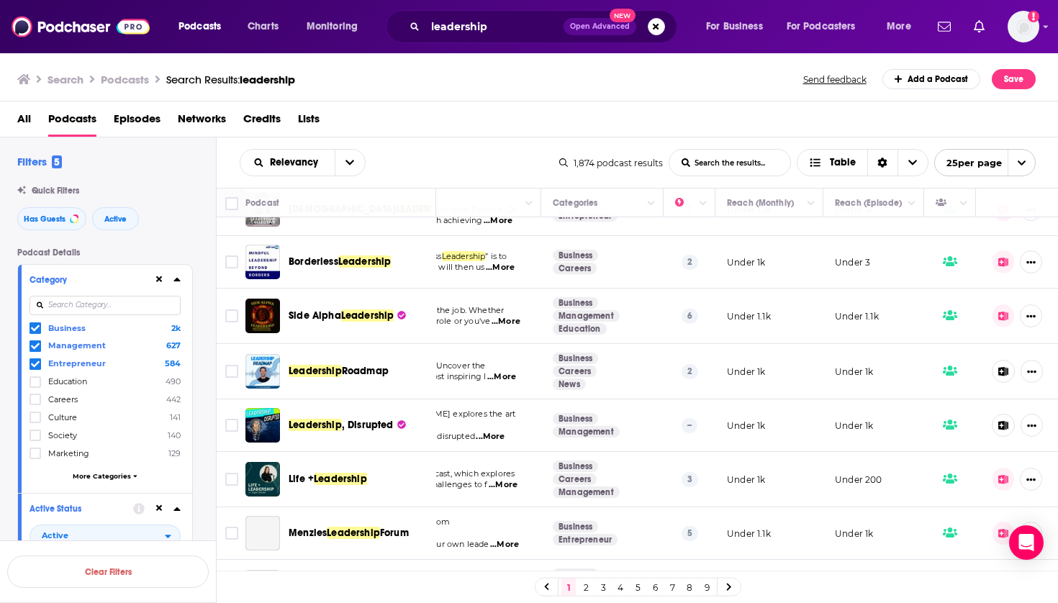
scroll to position [748, 161]
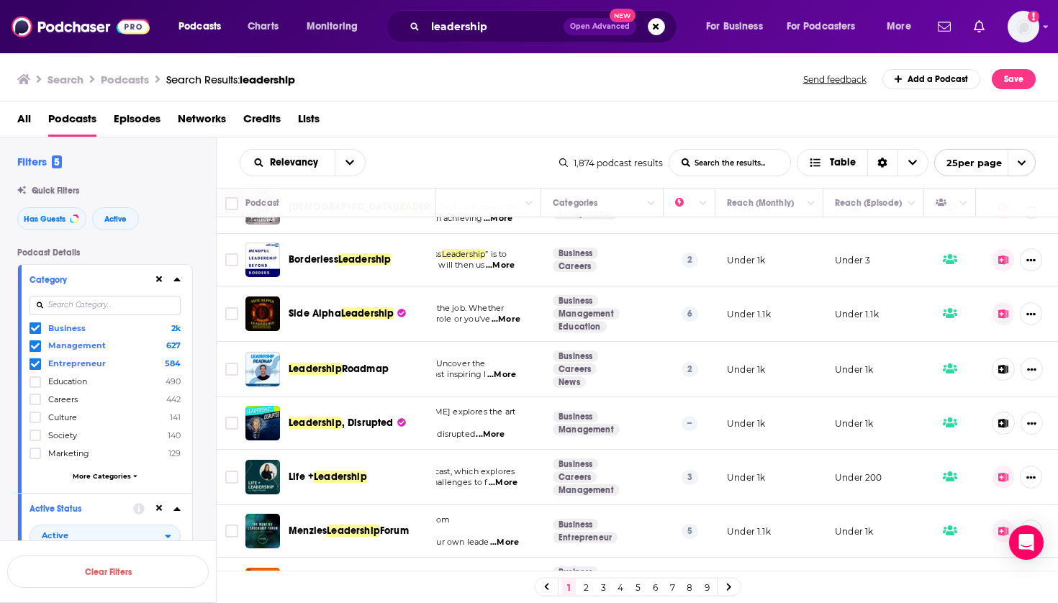
click at [351, 370] on span "Roadmap" at bounding box center [365, 369] width 47 height 12
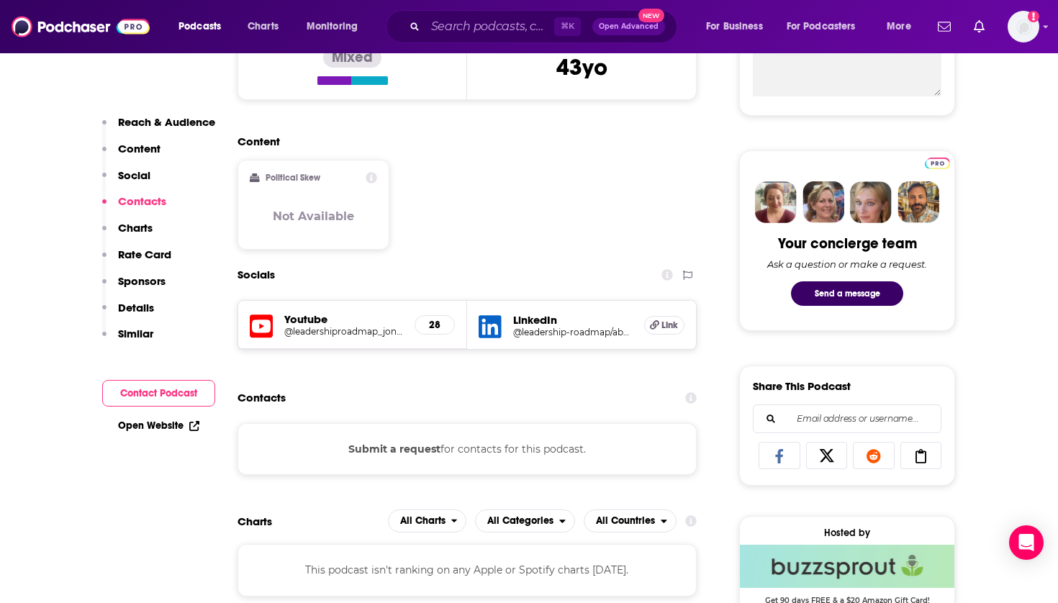
scroll to position [427, 0]
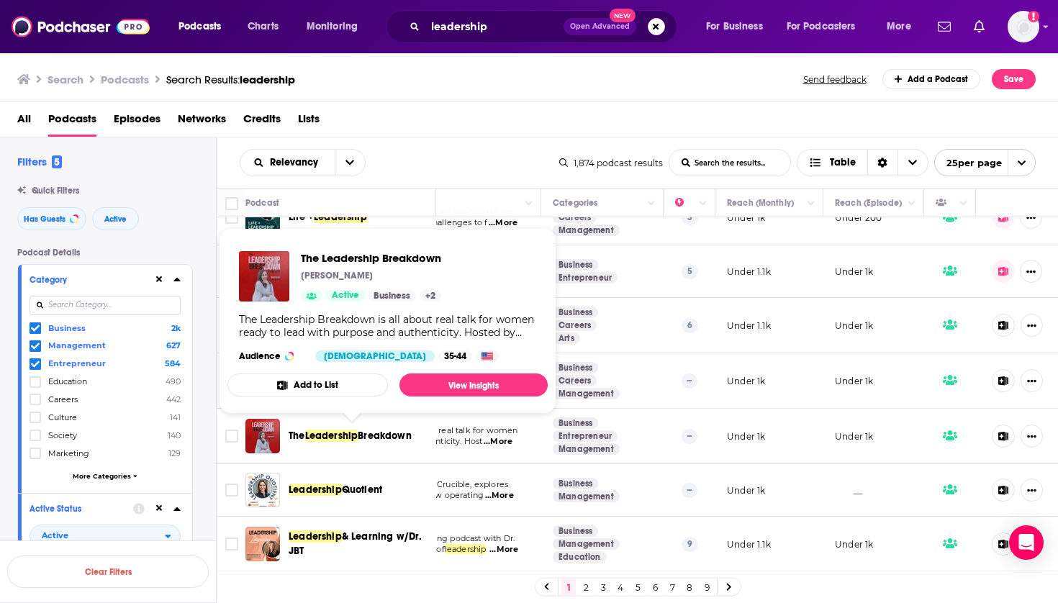
click at [377, 430] on span "Breakdown" at bounding box center [385, 436] width 54 height 12
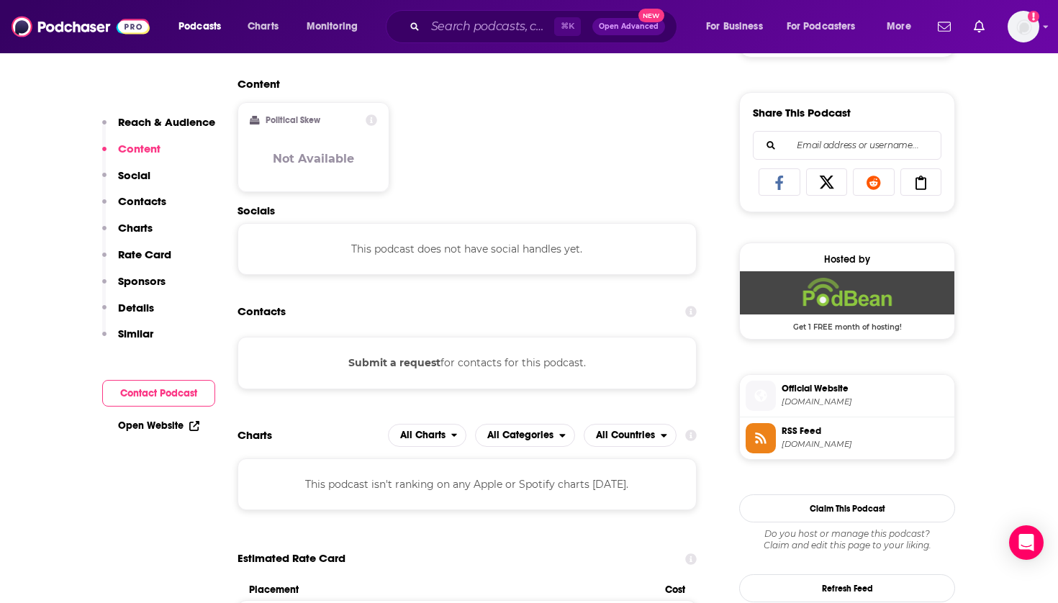
scroll to position [742, 0]
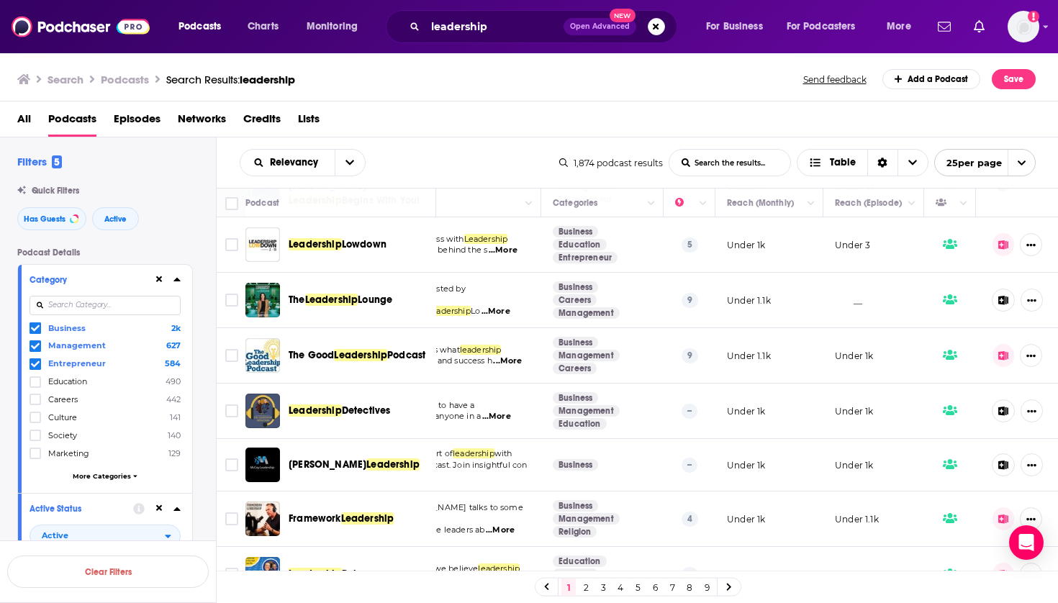
scroll to position [114, 161]
click at [359, 408] on span "Detectives" at bounding box center [366, 410] width 49 height 12
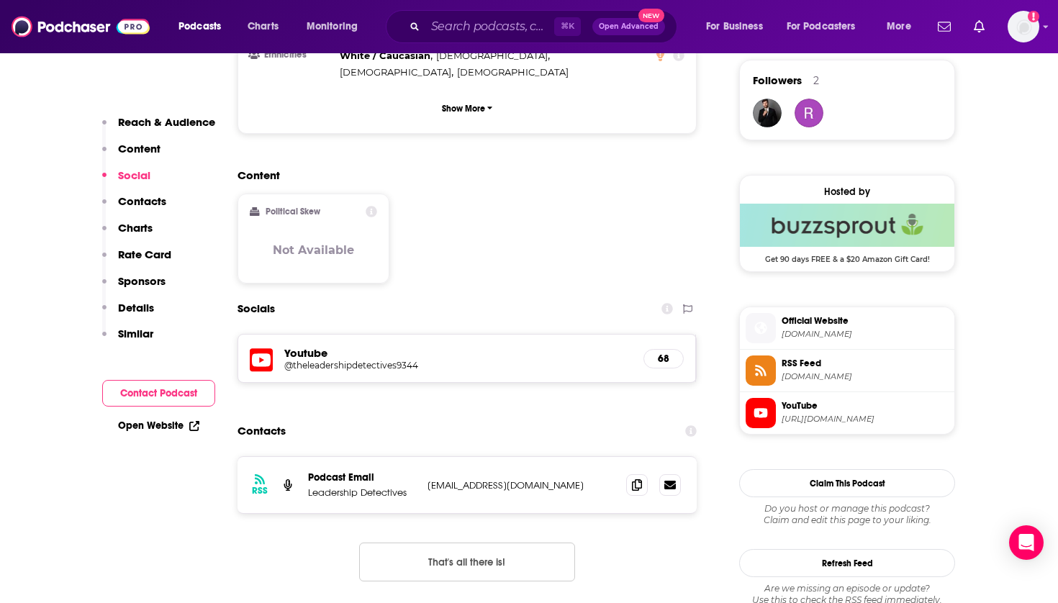
scroll to position [1050, 0]
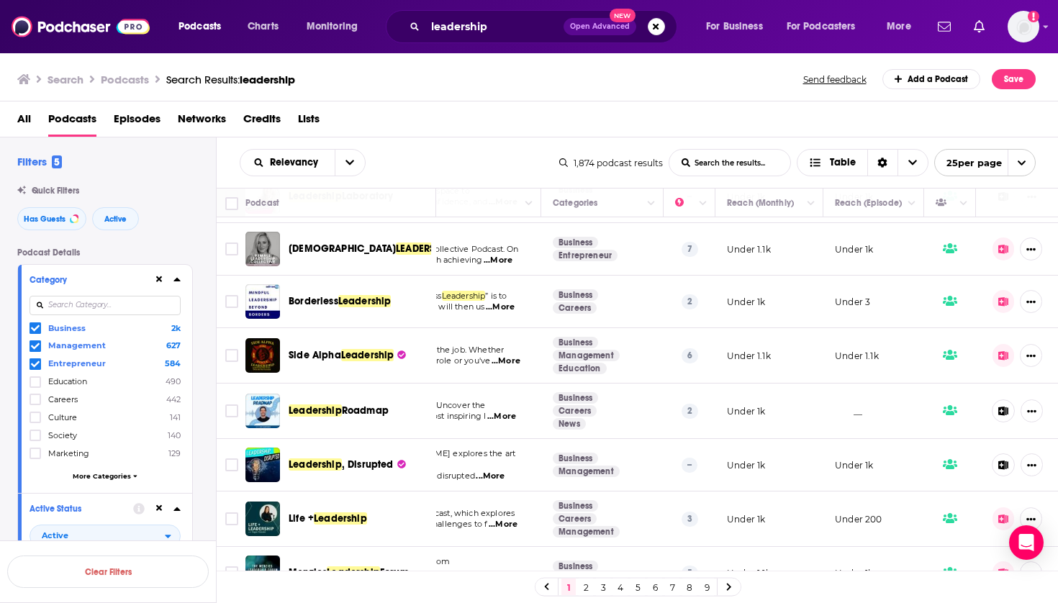
scroll to position [835, 161]
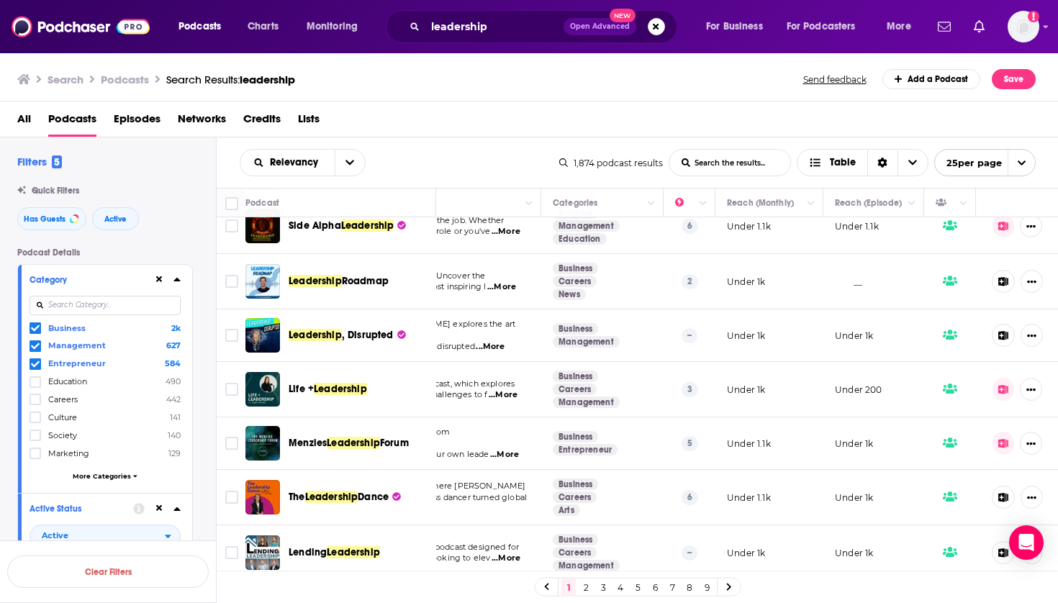
click at [363, 333] on span ", Disrupted" at bounding box center [368, 335] width 52 height 12
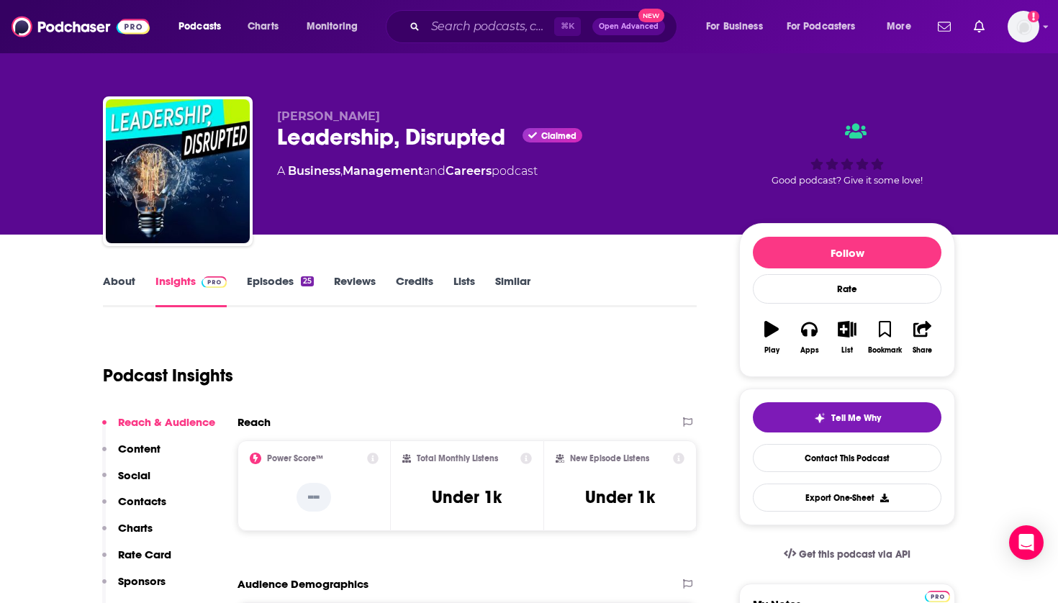
click at [848, 322] on icon "button" at bounding box center [847, 329] width 18 height 16
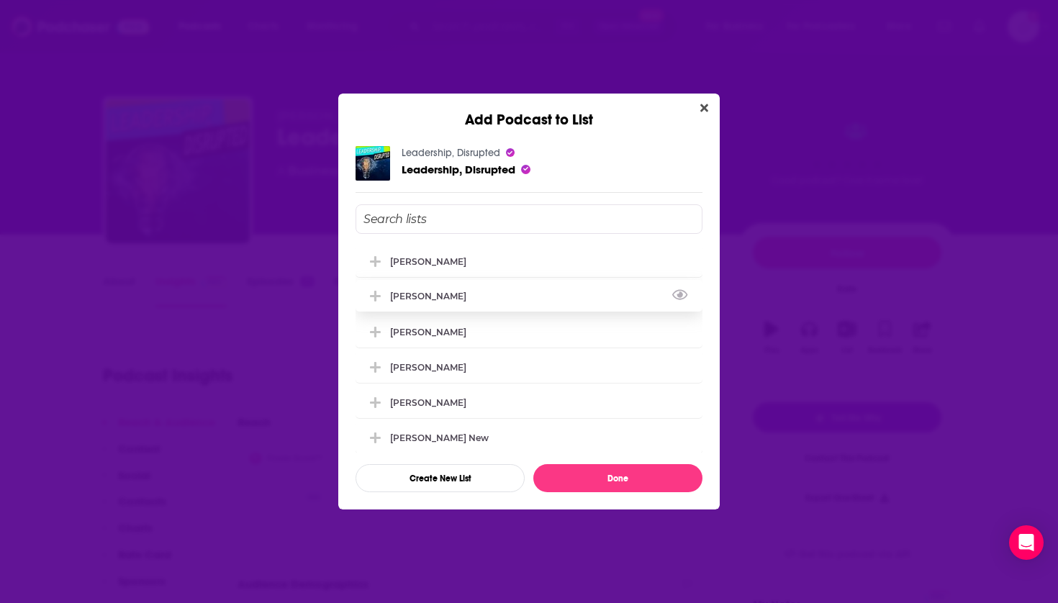
click at [463, 295] on div "[PERSON_NAME]" at bounding box center [528, 296] width 347 height 32
click at [453, 337] on div "[PERSON_NAME]" at bounding box center [528, 331] width 347 height 32
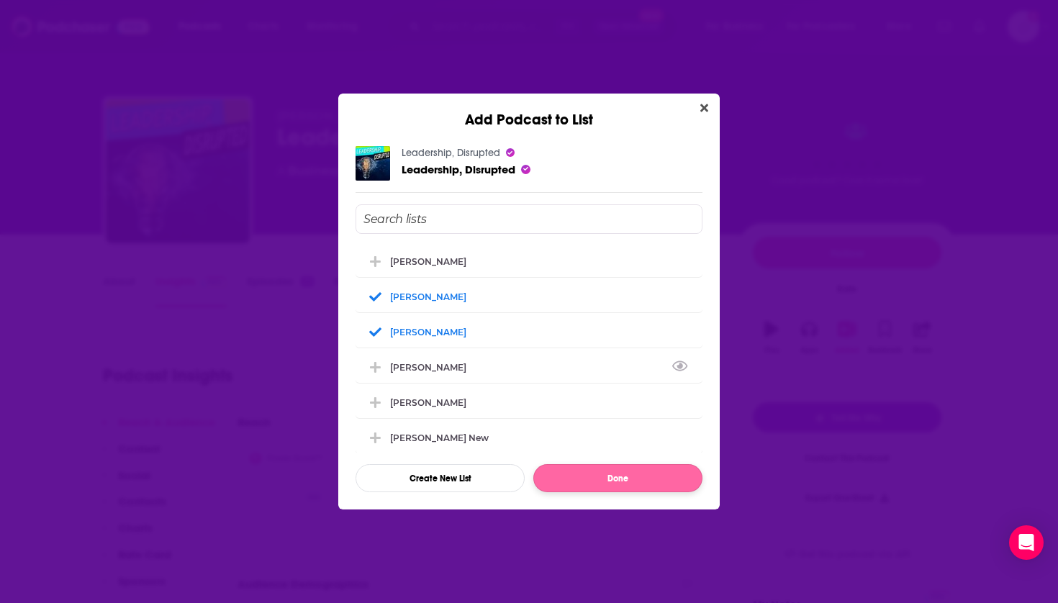
click at [571, 480] on button "Done" at bounding box center [617, 478] width 169 height 28
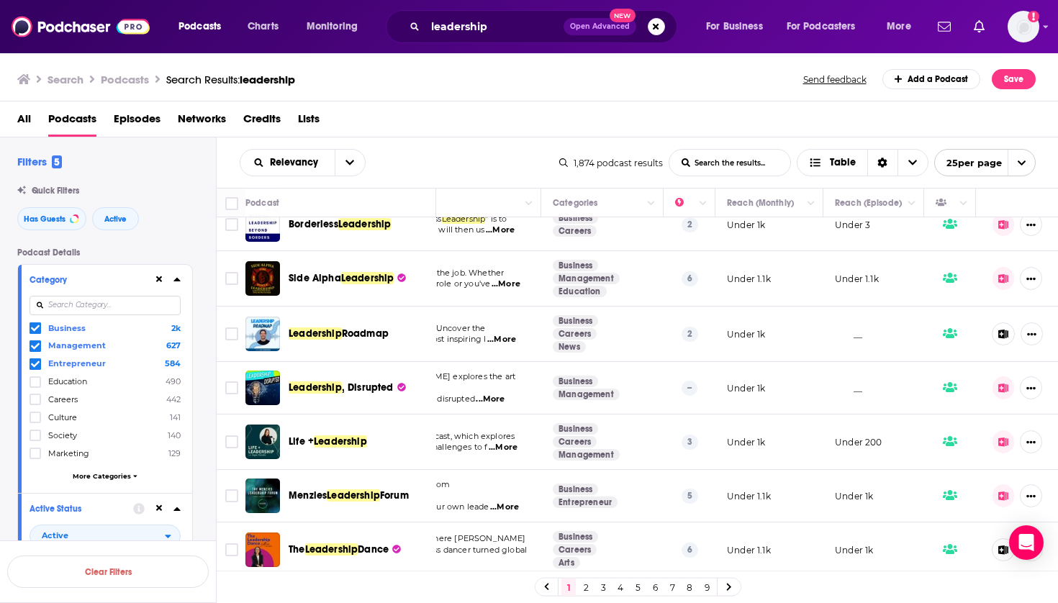
scroll to position [783, 161]
click at [367, 330] on span "Roadmap" at bounding box center [365, 333] width 47 height 12
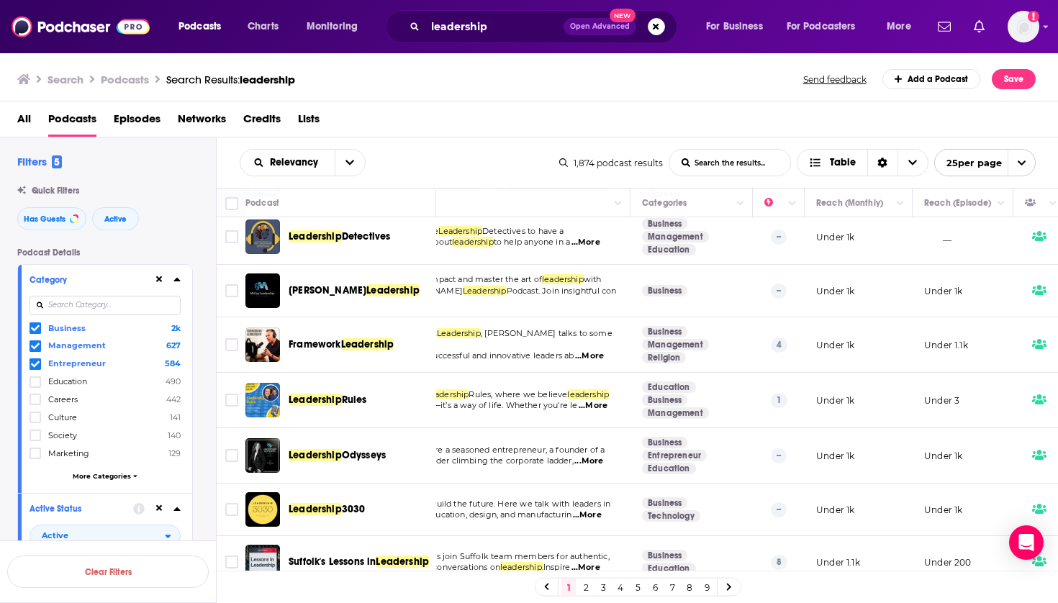
scroll to position [290, 152]
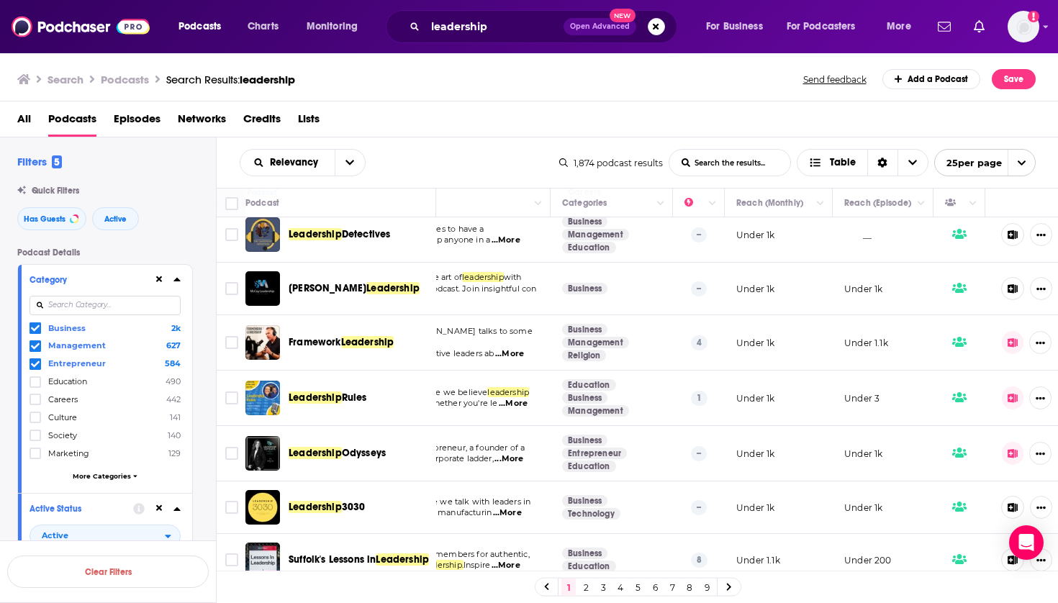
click at [347, 295] on span "[PERSON_NAME] Leadership" at bounding box center [354, 288] width 131 height 14
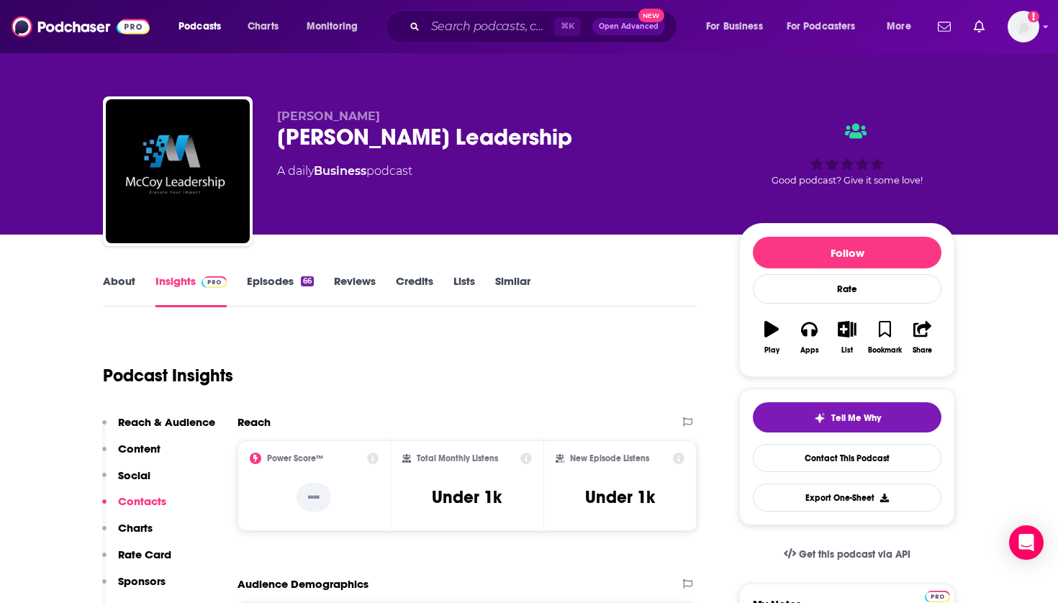
click at [847, 324] on icon "button" at bounding box center [847, 329] width 18 height 16
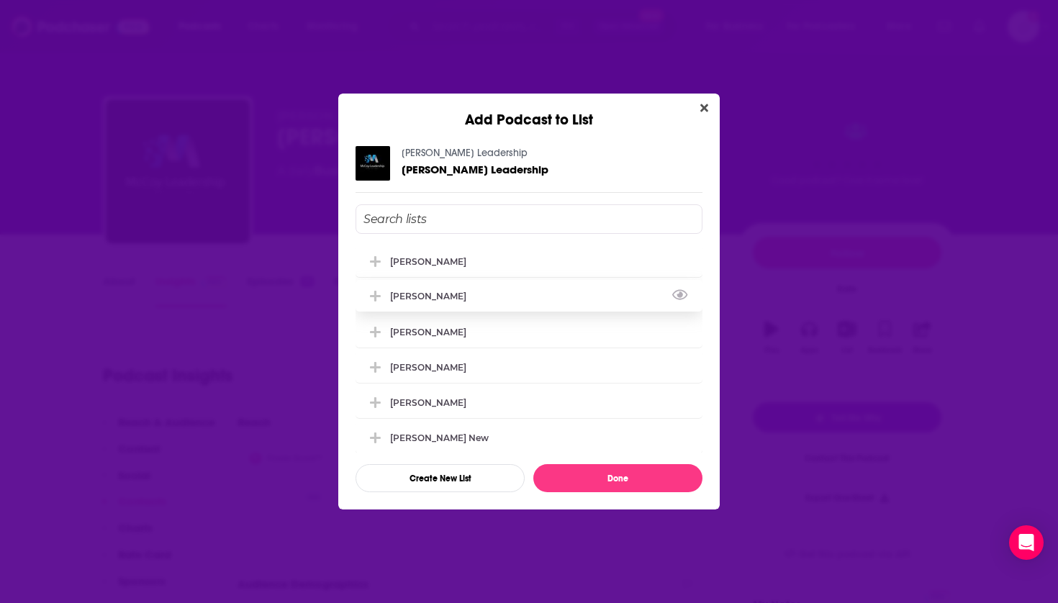
click at [430, 294] on div "[PERSON_NAME]" at bounding box center [432, 296] width 85 height 11
click at [428, 335] on div "[PERSON_NAME]" at bounding box center [432, 331] width 85 height 11
click at [600, 501] on div "[PERSON_NAME] Leadership [PERSON_NAME] Leadership [PERSON_NAME] [PERSON_NAME] […" at bounding box center [528, 319] width 381 height 381
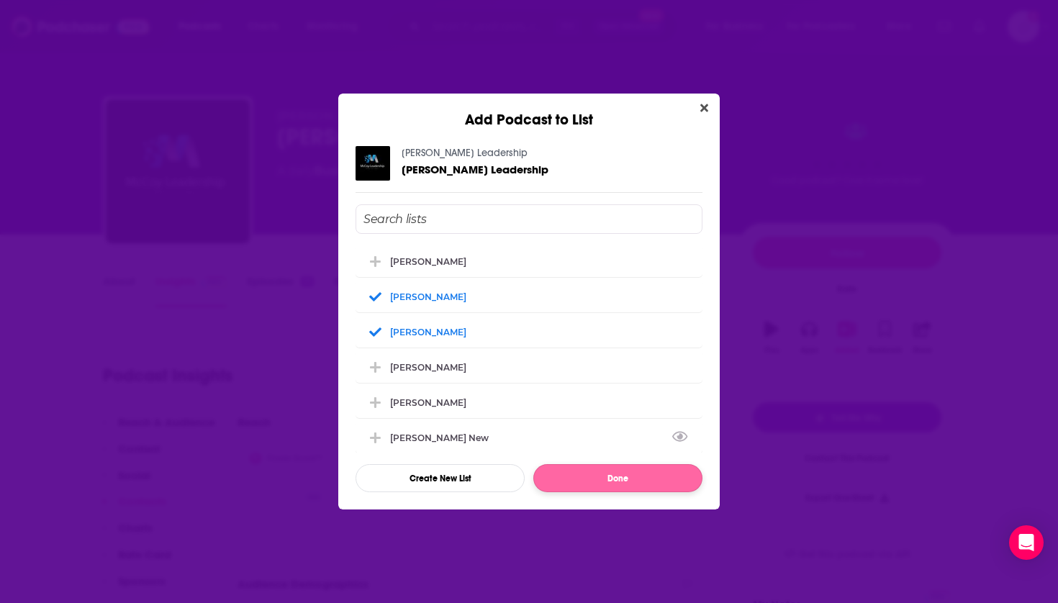
click at [600, 481] on button "Done" at bounding box center [617, 478] width 169 height 28
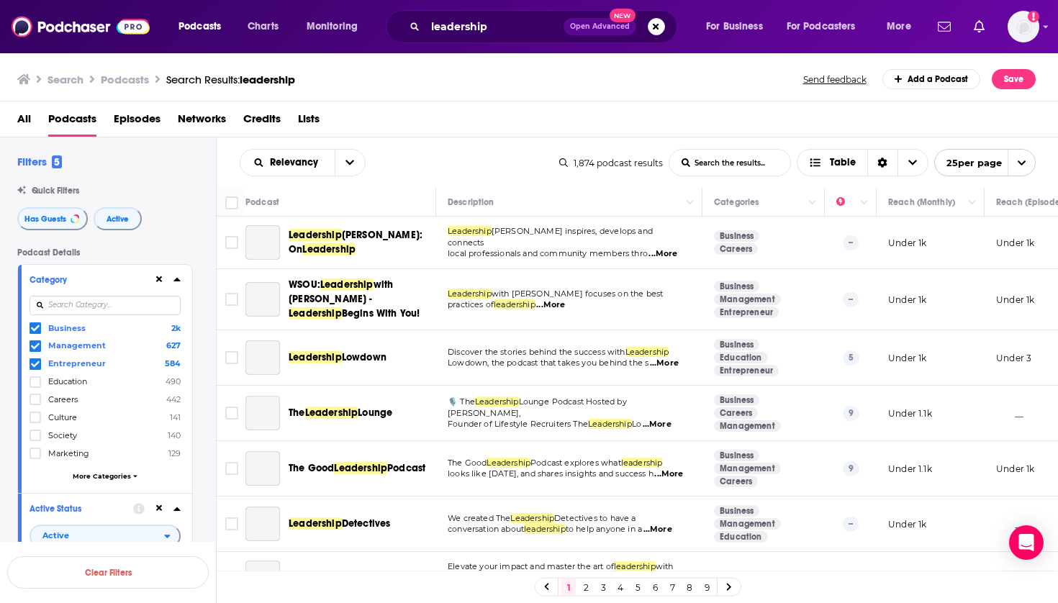
scroll to position [1007, 161]
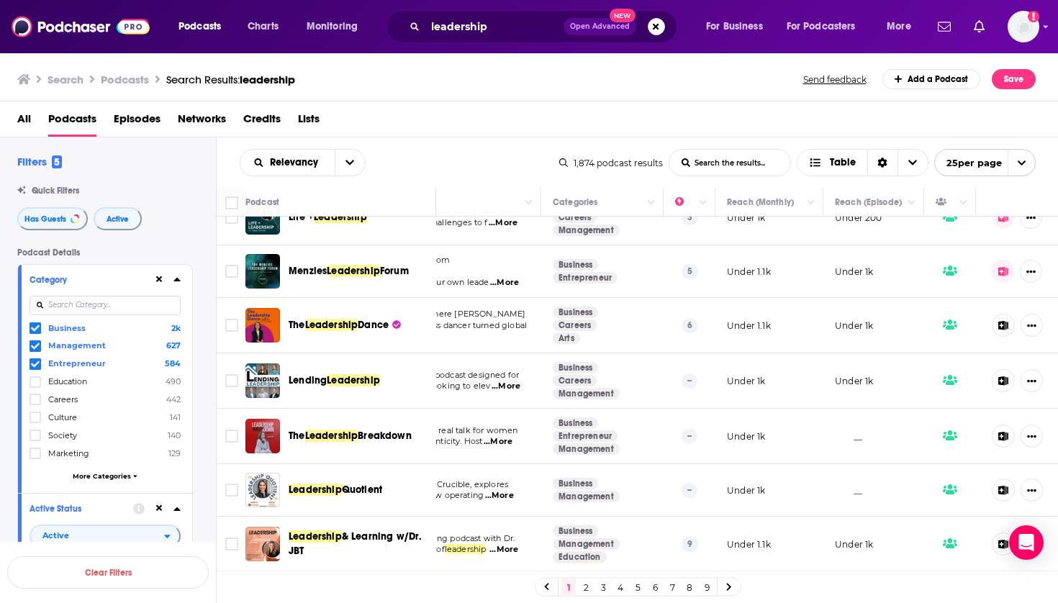
click at [356, 436] on span "Leadership" at bounding box center [331, 436] width 53 height 12
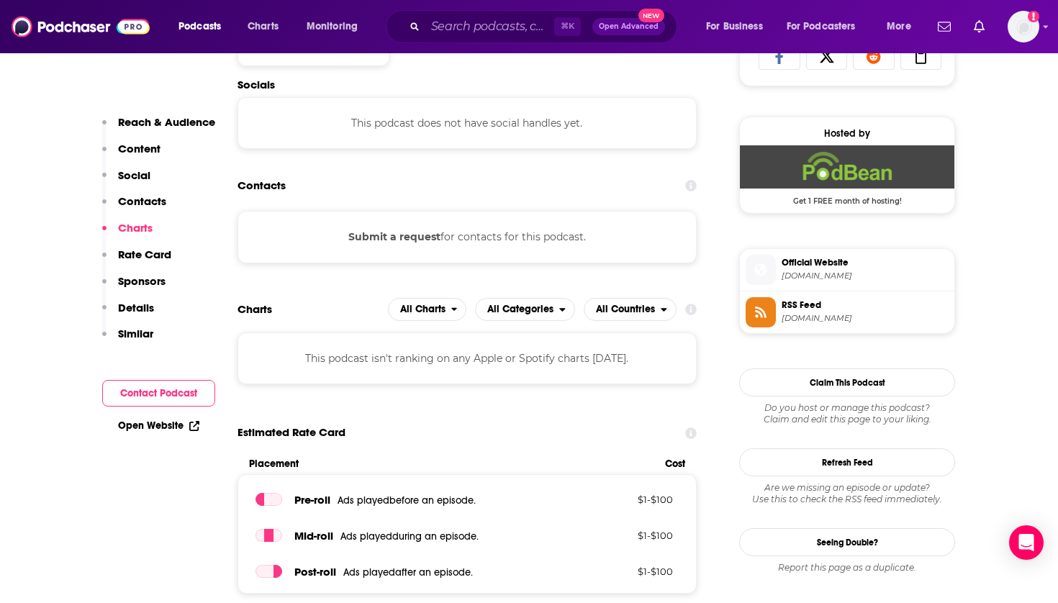
scroll to position [981, 0]
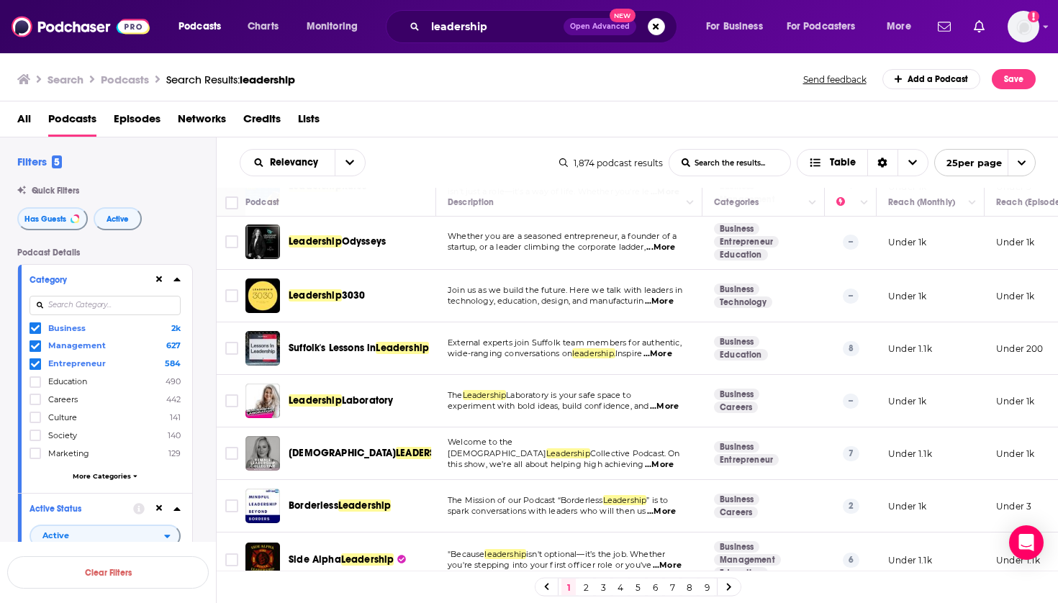
scroll to position [512, 0]
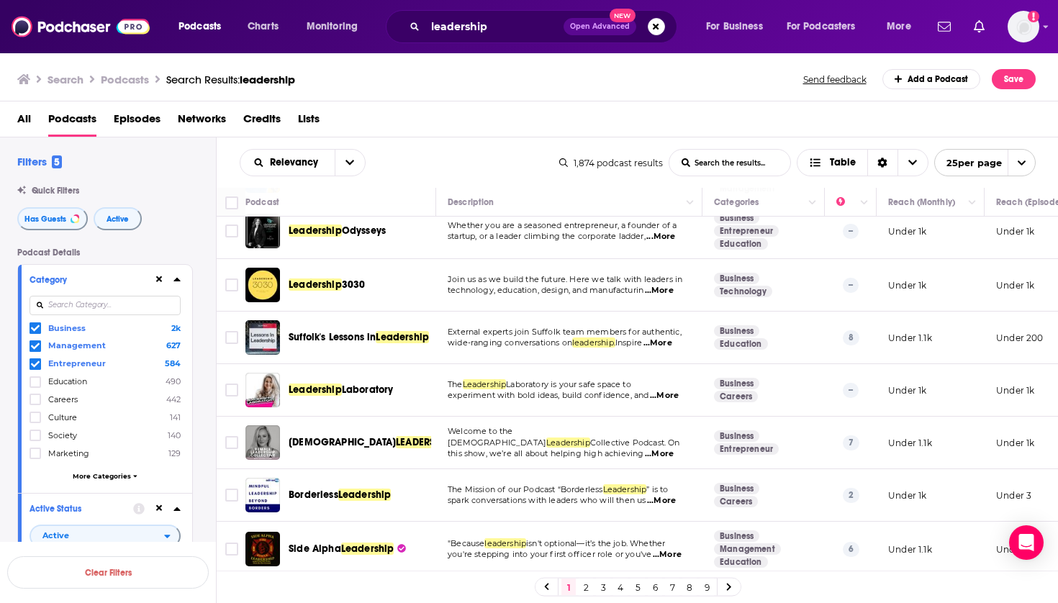
click at [351, 285] on span "3030" at bounding box center [354, 284] width 24 height 12
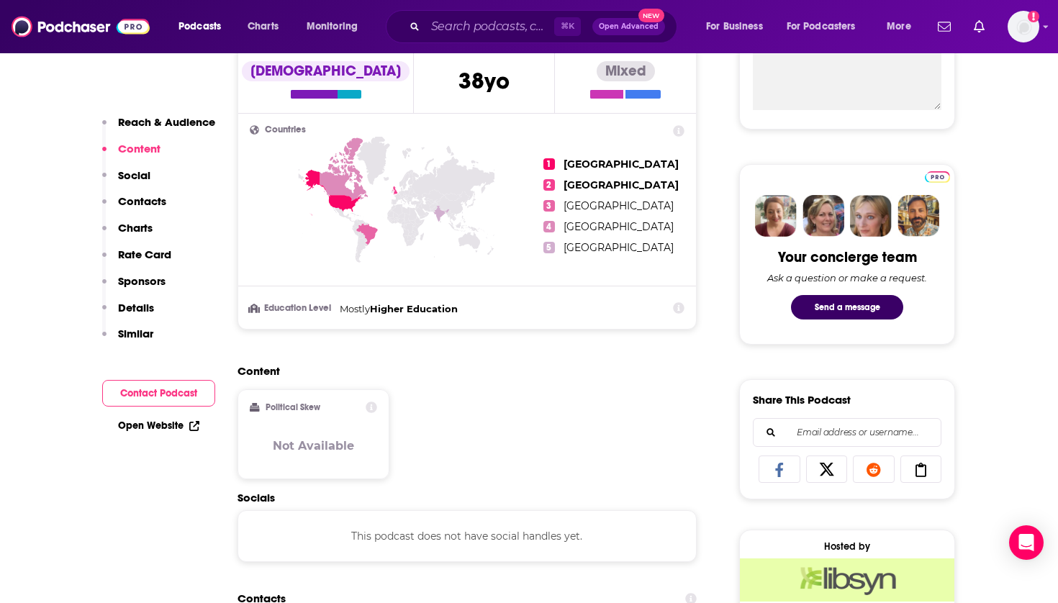
scroll to position [91, 0]
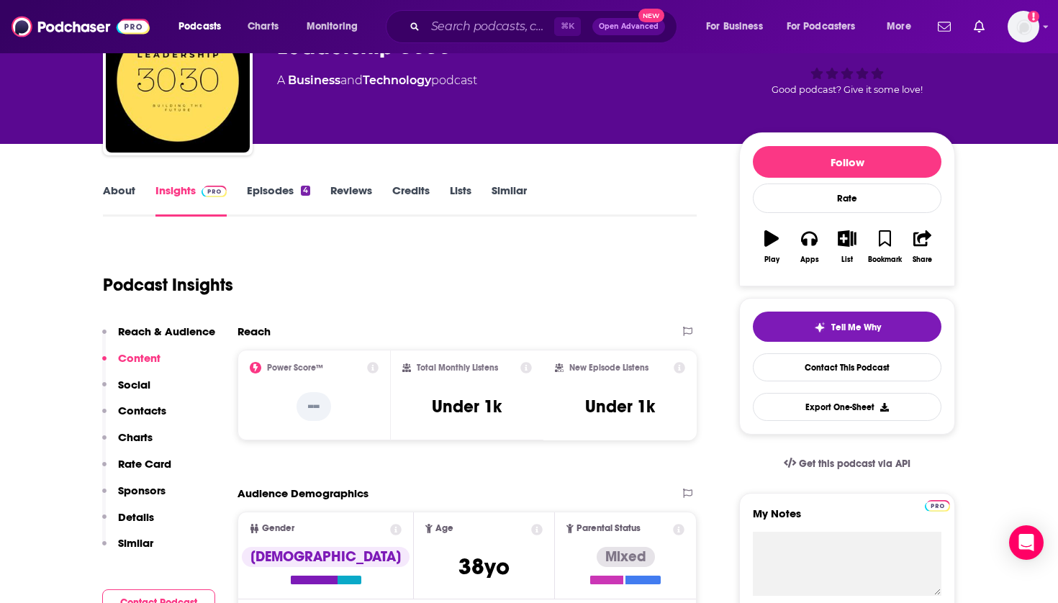
click at [841, 240] on icon "button" at bounding box center [847, 238] width 18 height 16
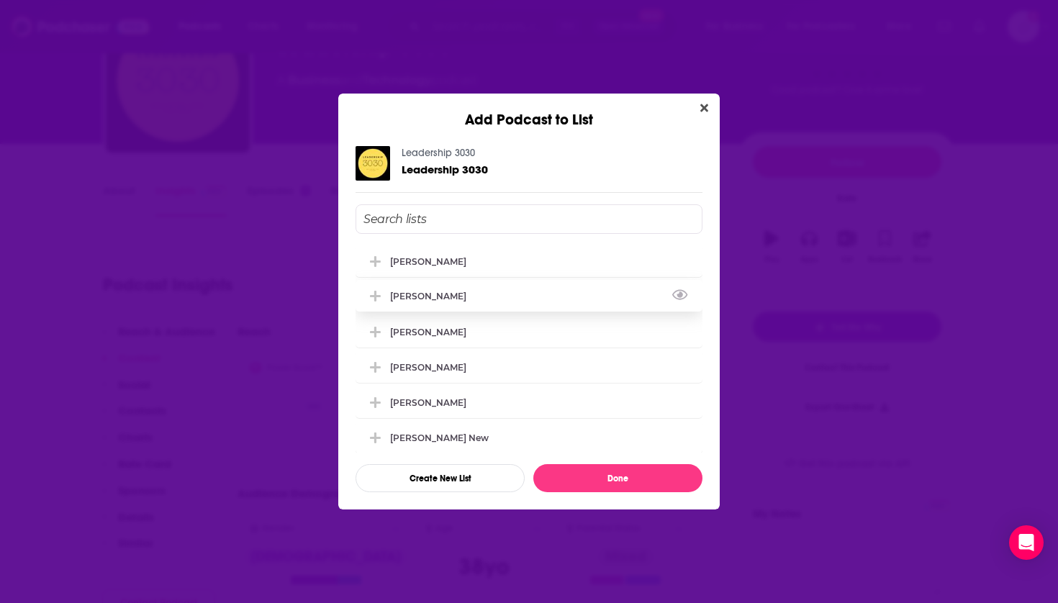
click at [450, 302] on div "[PERSON_NAME]" at bounding box center [432, 296] width 85 height 11
click at [436, 337] on div "[PERSON_NAME]" at bounding box center [428, 331] width 76 height 11
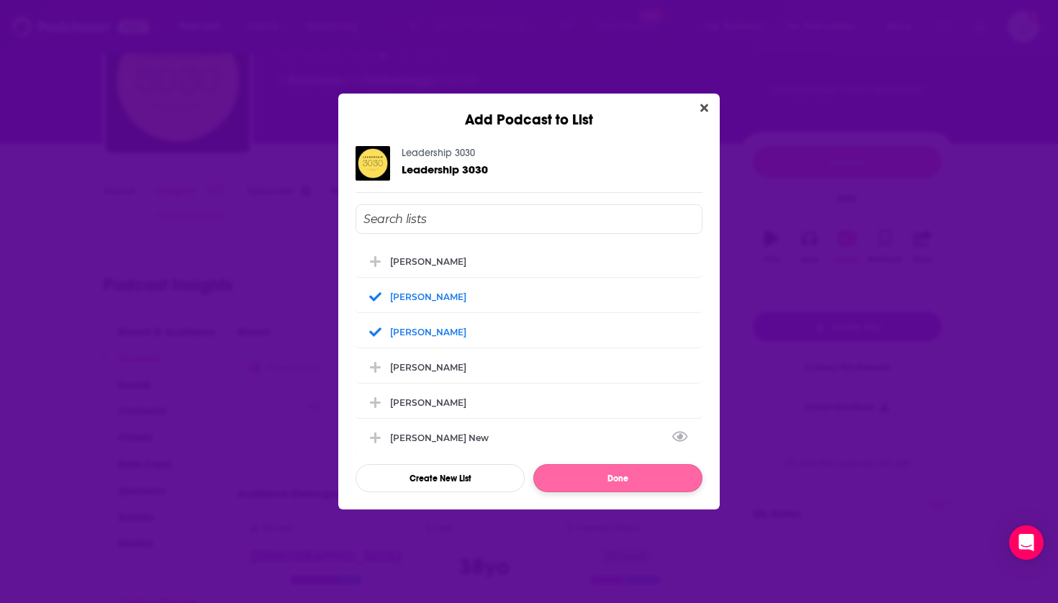
click at [580, 486] on button "Done" at bounding box center [617, 478] width 169 height 28
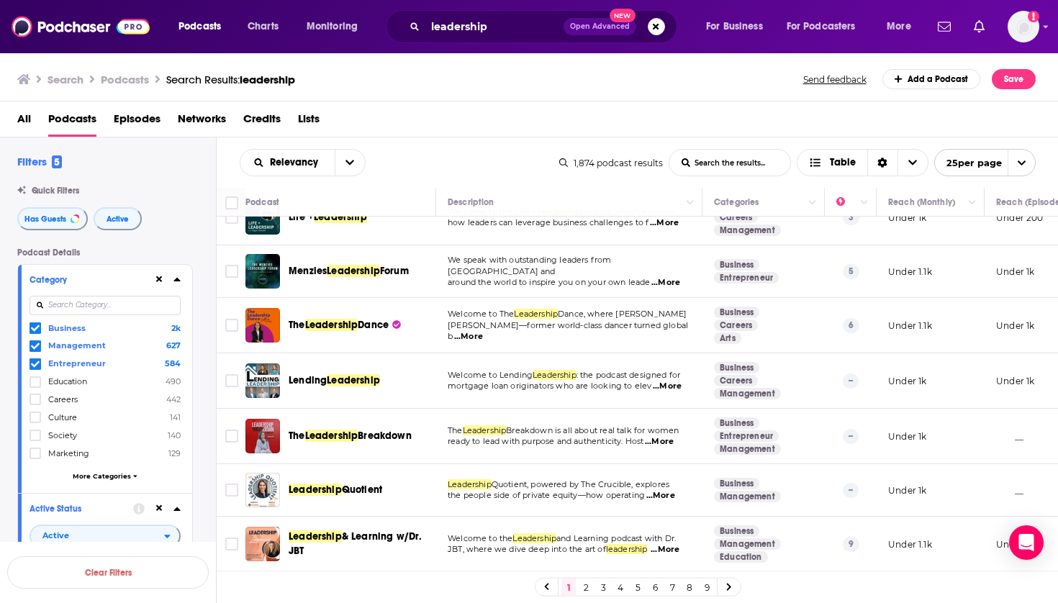
click at [366, 489] on span "Quotient" at bounding box center [362, 490] width 40 height 12
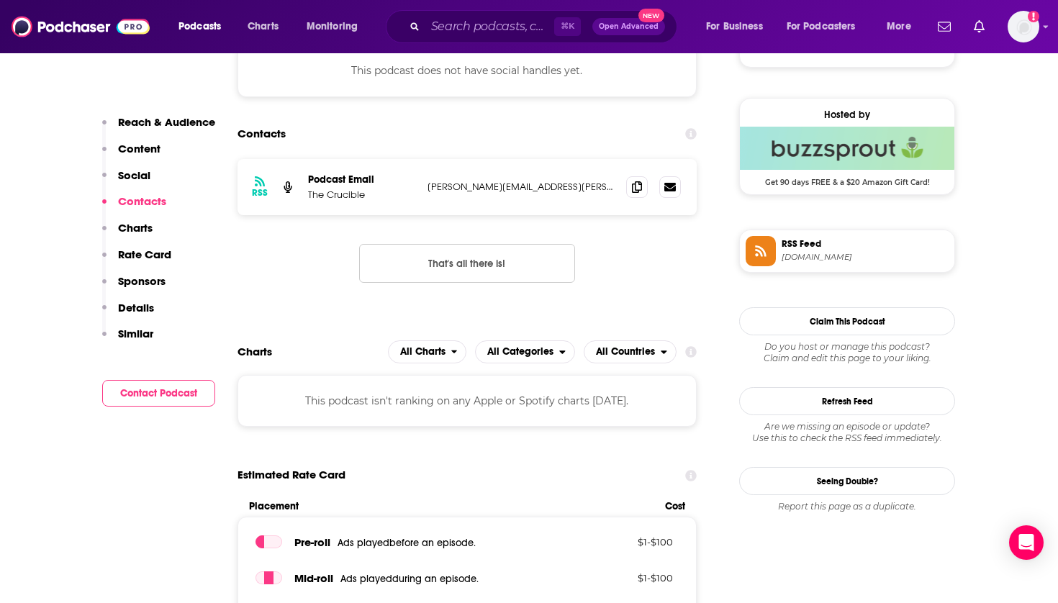
scroll to position [77, 0]
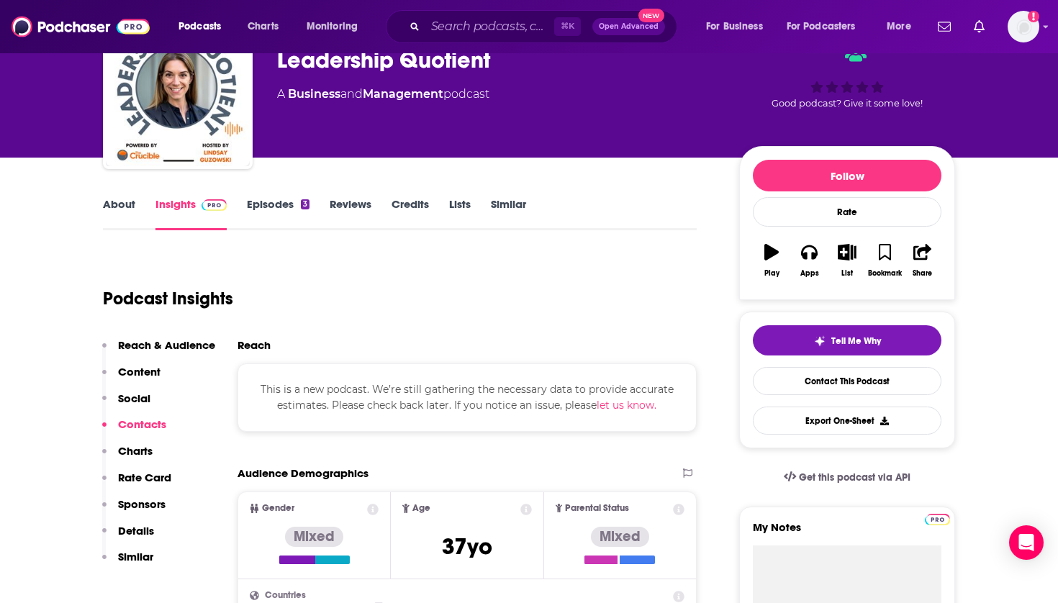
click at [839, 243] on button "List" at bounding box center [846, 261] width 37 height 52
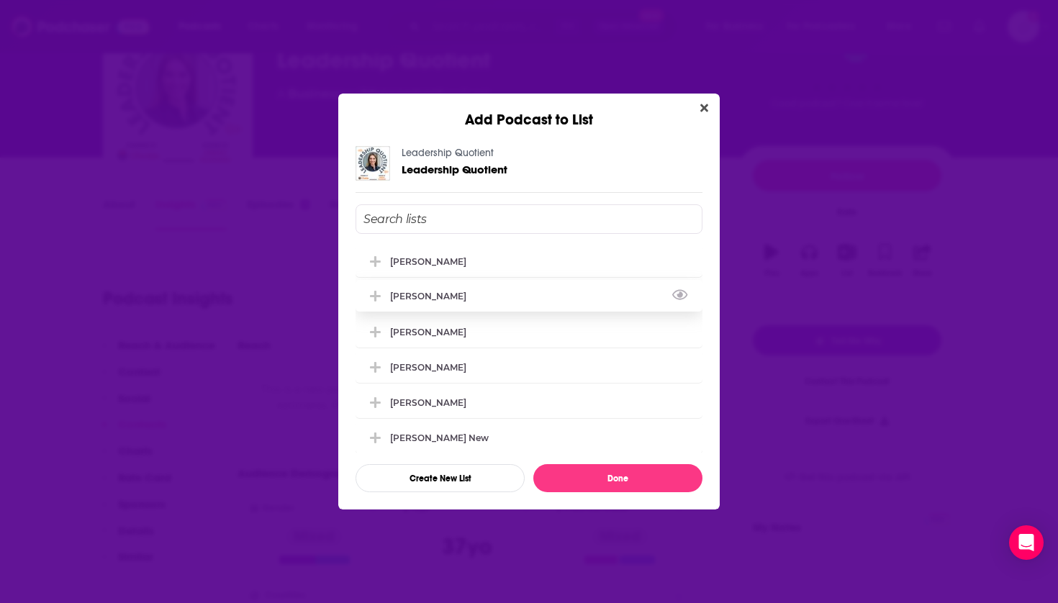
click at [417, 294] on div "[PERSON_NAME]" at bounding box center [432, 296] width 85 height 11
click at [410, 326] on div "[PERSON_NAME]" at bounding box center [528, 331] width 347 height 32
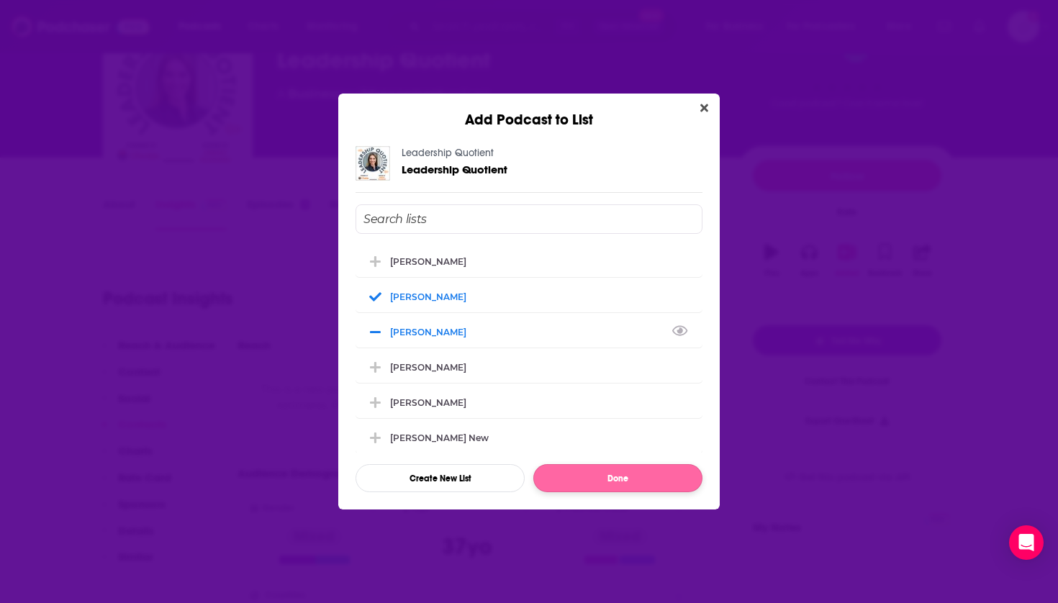
click at [598, 491] on button "Done" at bounding box center [617, 478] width 169 height 28
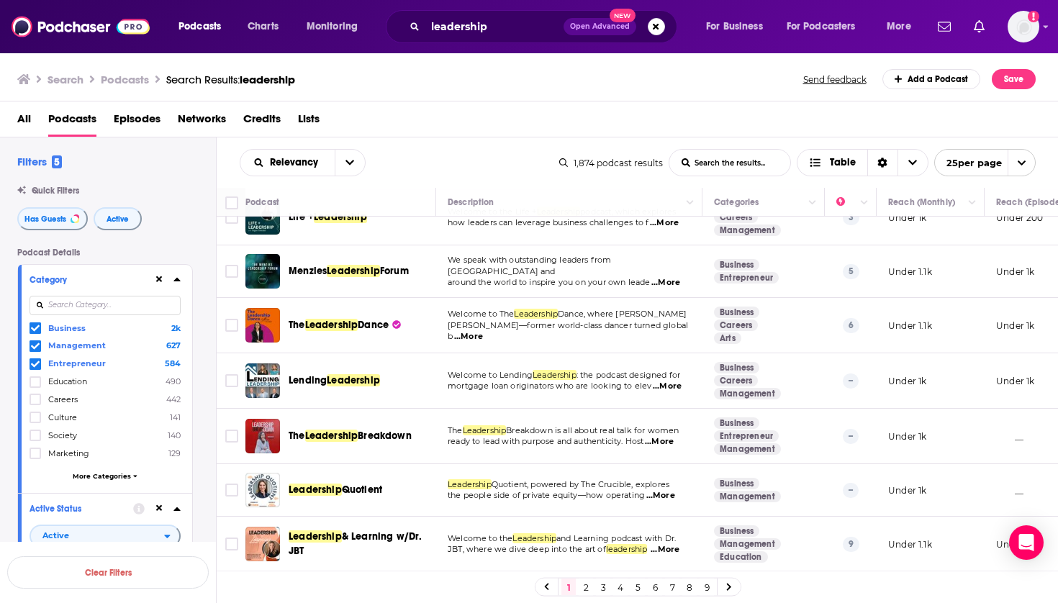
click at [586, 590] on link "2" at bounding box center [586, 587] width 14 height 17
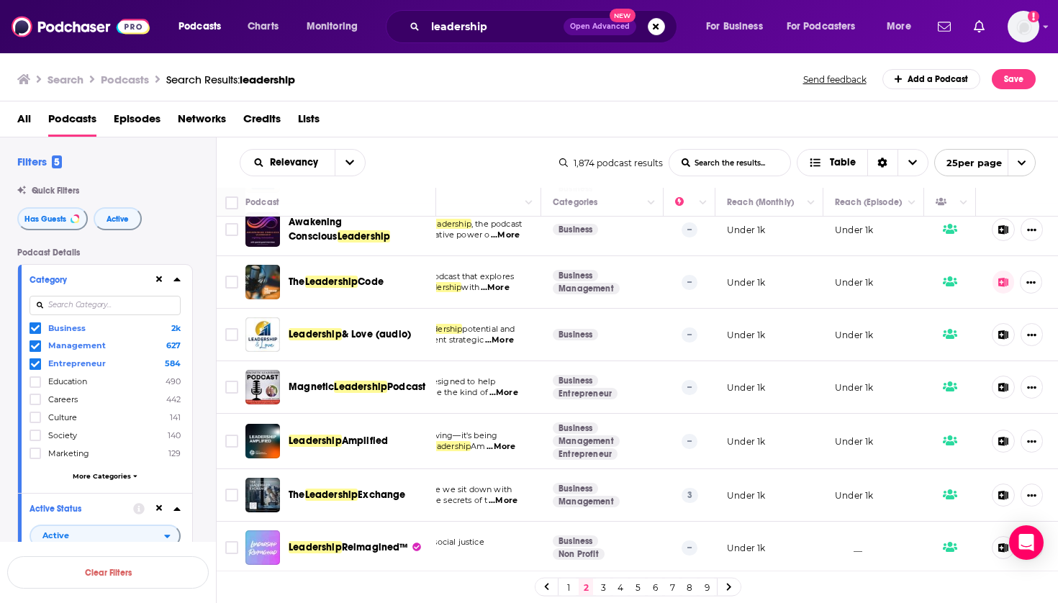
click at [384, 382] on span "Leadership" at bounding box center [360, 387] width 53 height 12
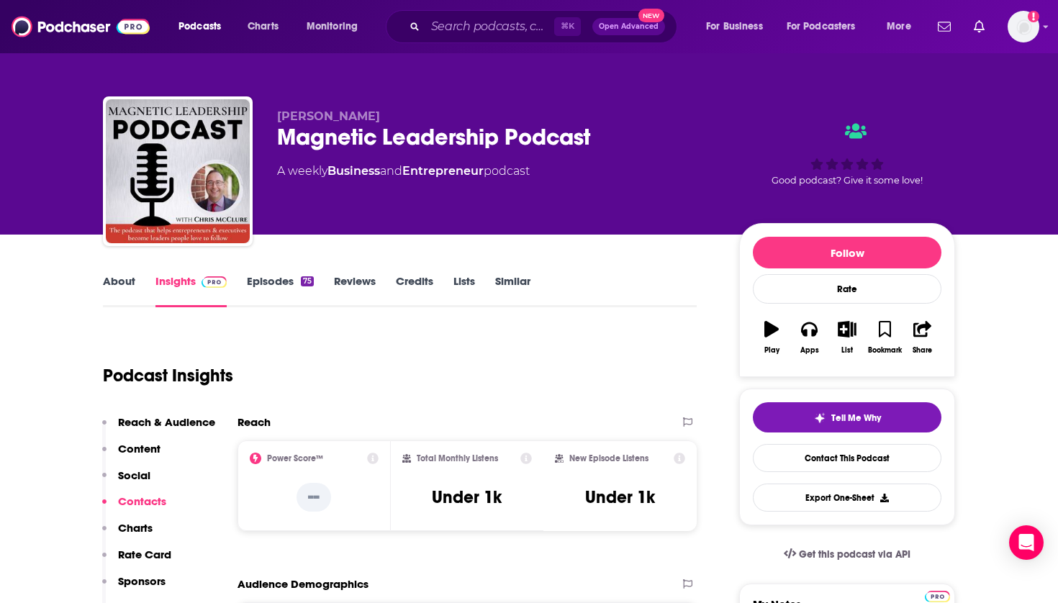
click at [846, 333] on icon "button" at bounding box center [847, 329] width 18 height 16
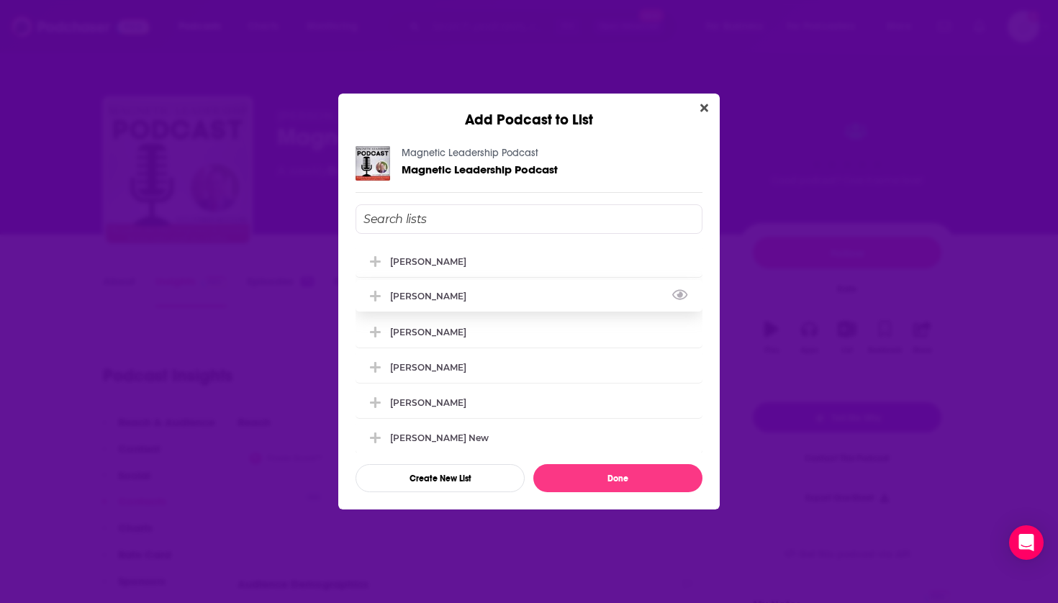
click at [442, 302] on div "[PERSON_NAME]" at bounding box center [432, 296] width 85 height 11
click at [435, 337] on div "[PERSON_NAME]" at bounding box center [432, 331] width 85 height 11
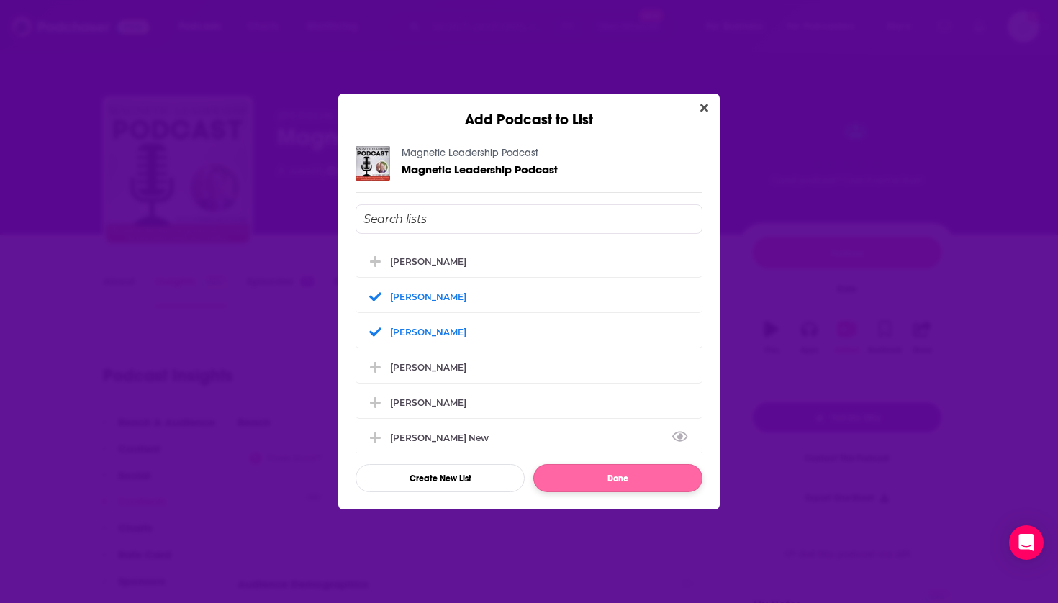
click at [592, 481] on button "Done" at bounding box center [617, 478] width 169 height 28
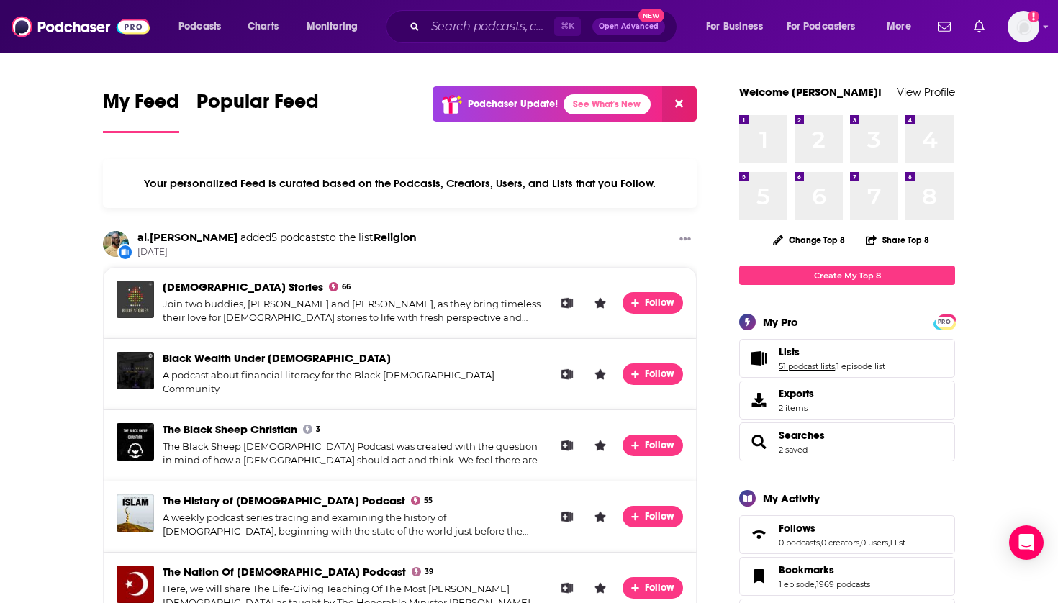
click at [788, 364] on link "51 podcast lists" at bounding box center [807, 366] width 56 height 10
